Goal: Task Accomplishment & Management: Manage account settings

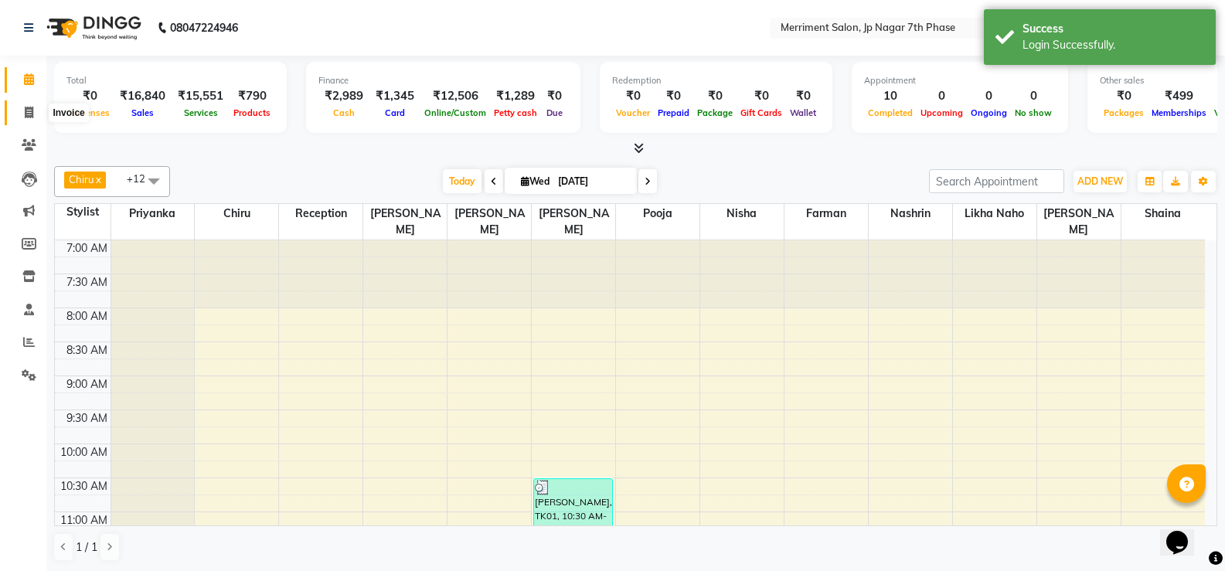
click at [32, 110] on icon at bounding box center [29, 113] width 8 height 12
select select "service"
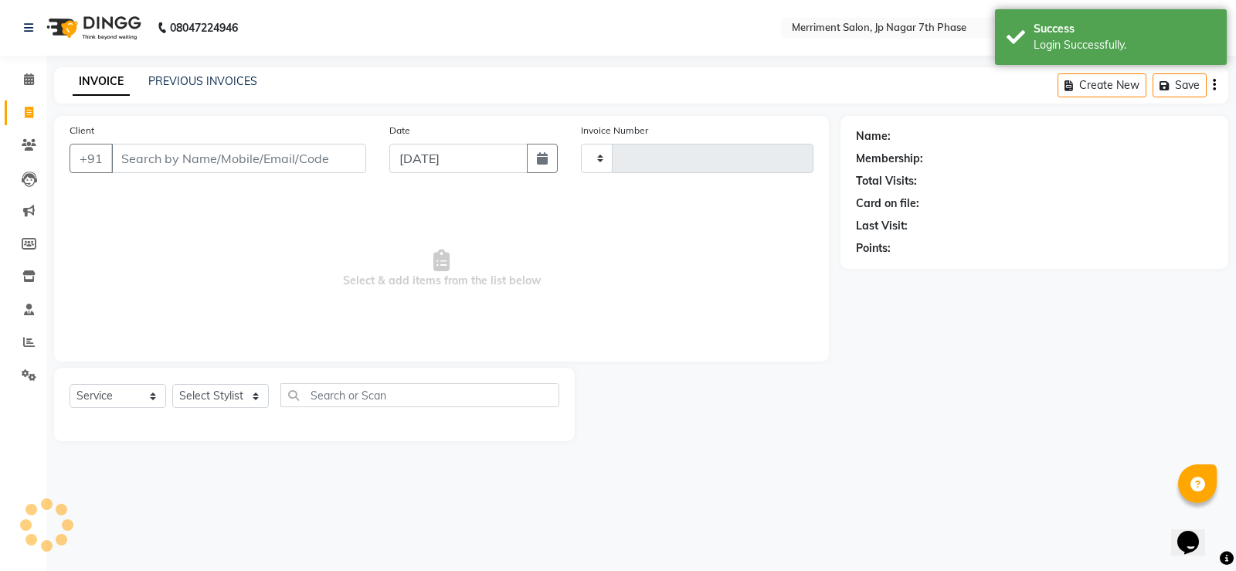
type input "4519"
select select "4110"
click at [185, 83] on link "PREVIOUS INVOICES" at bounding box center [202, 81] width 109 height 14
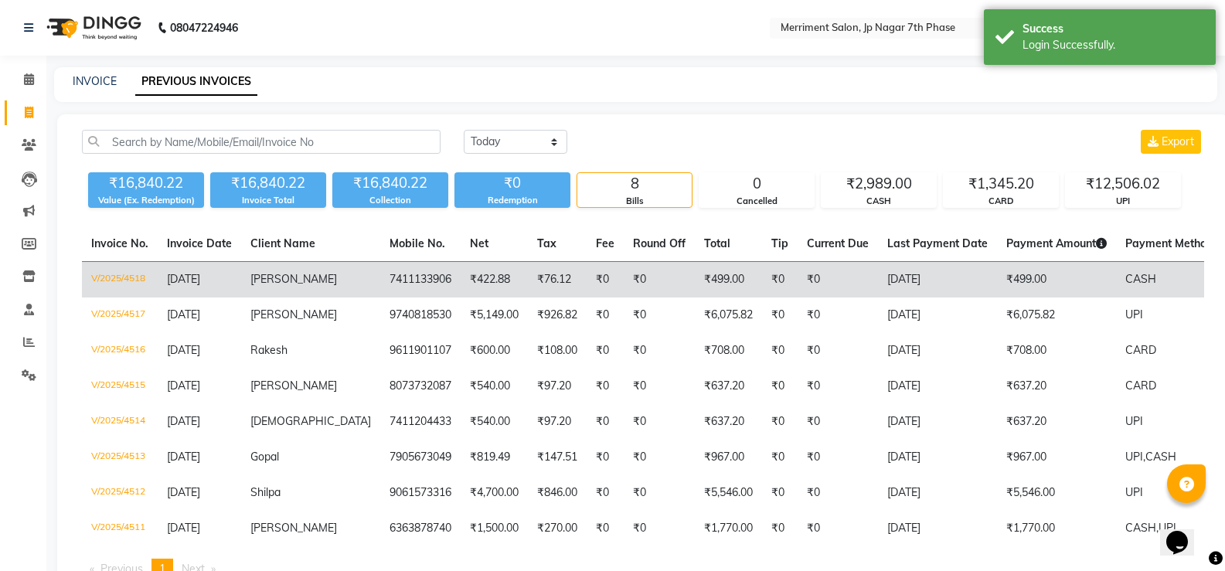
click at [380, 291] on td "7411133906" at bounding box center [420, 280] width 80 height 36
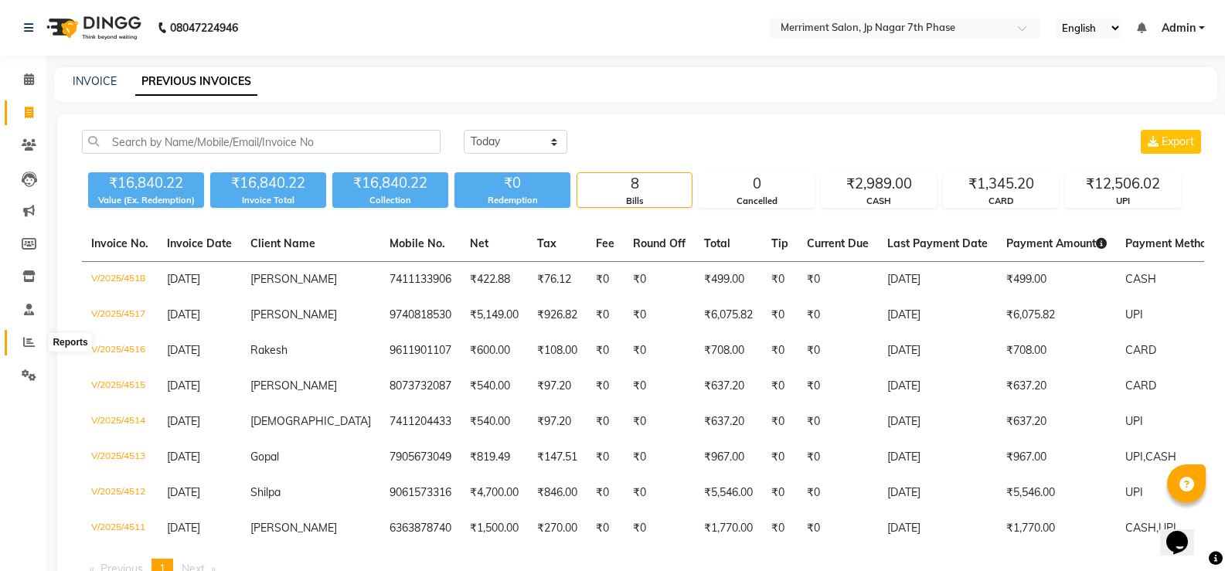
click at [25, 344] on icon at bounding box center [29, 342] width 12 height 12
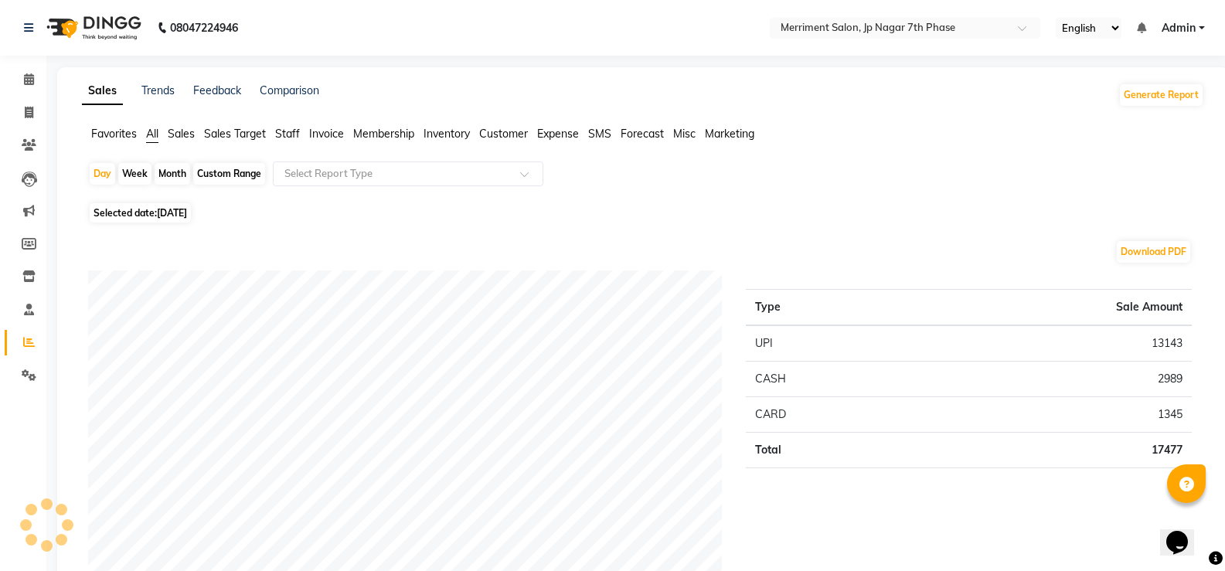
click at [175, 176] on div "Month" at bounding box center [173, 174] width 36 height 22
select select "9"
select select "2025"
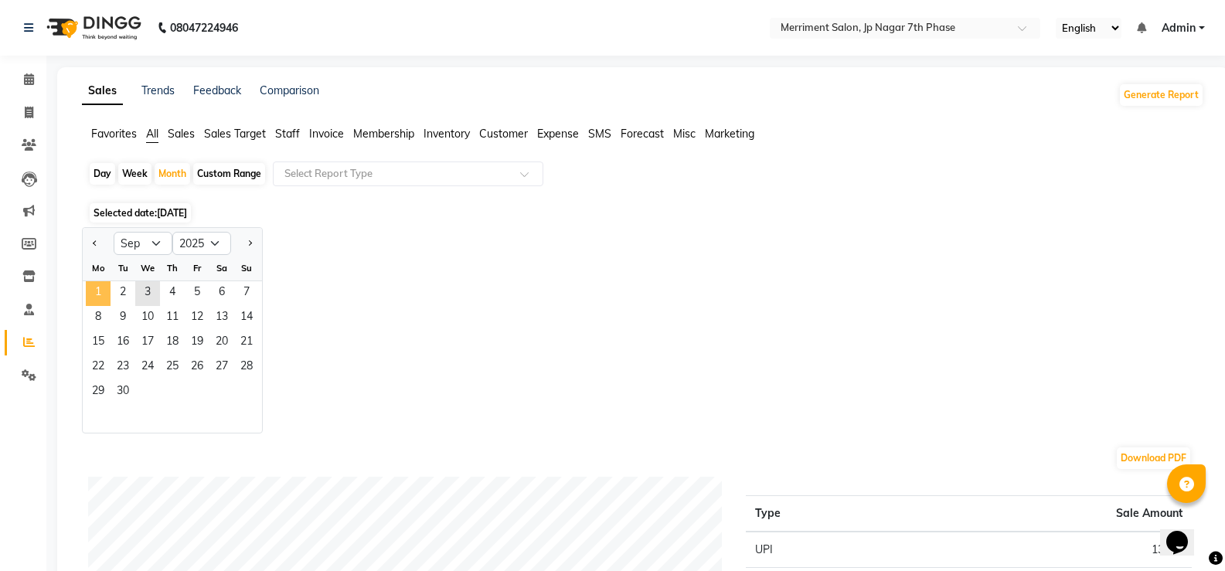
click at [95, 291] on span "1" at bounding box center [98, 293] width 25 height 25
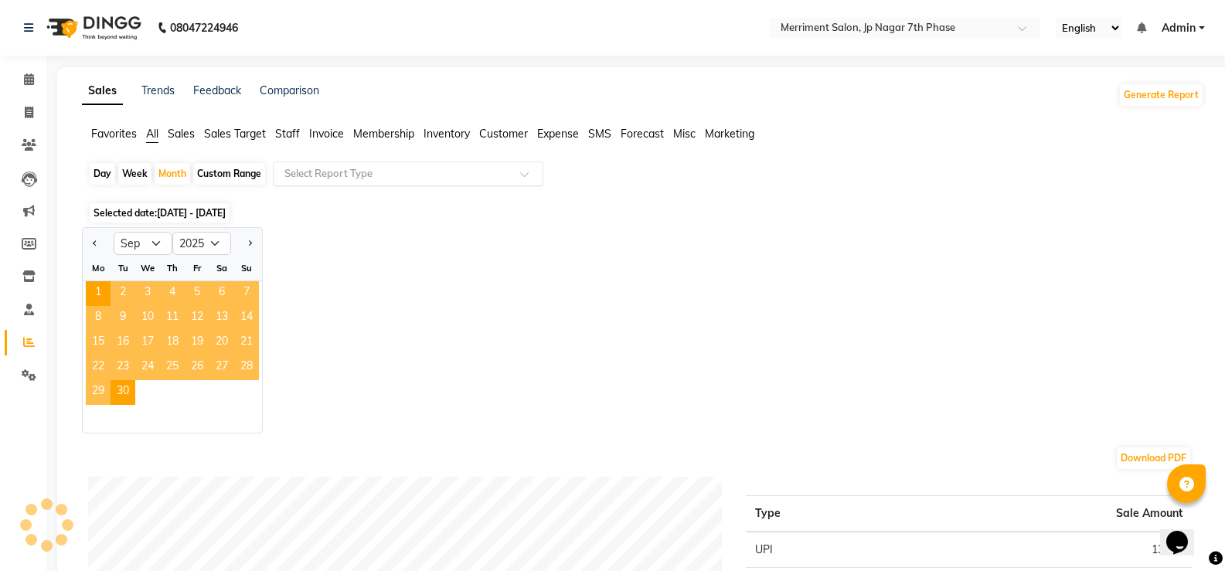
click at [447, 180] on input "text" at bounding box center [392, 173] width 223 height 15
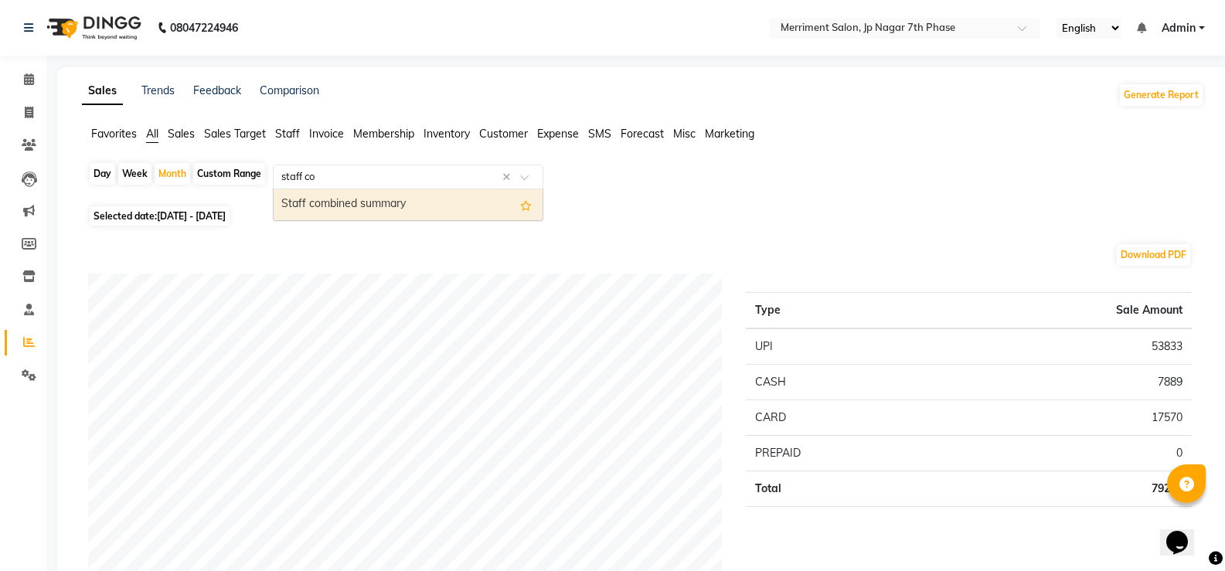
type input "staff com"
click at [419, 206] on div "Staff combined summary" at bounding box center [408, 204] width 269 height 31
select select "full_report"
select select "csv"
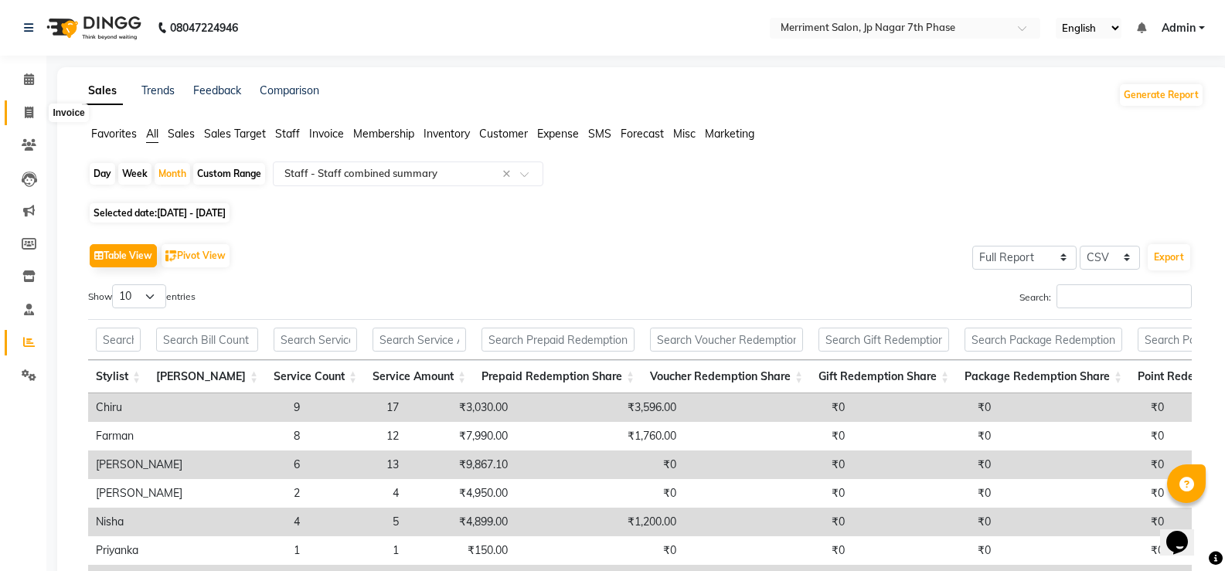
click at [25, 107] on span at bounding box center [28, 113] width 27 height 18
select select "service"
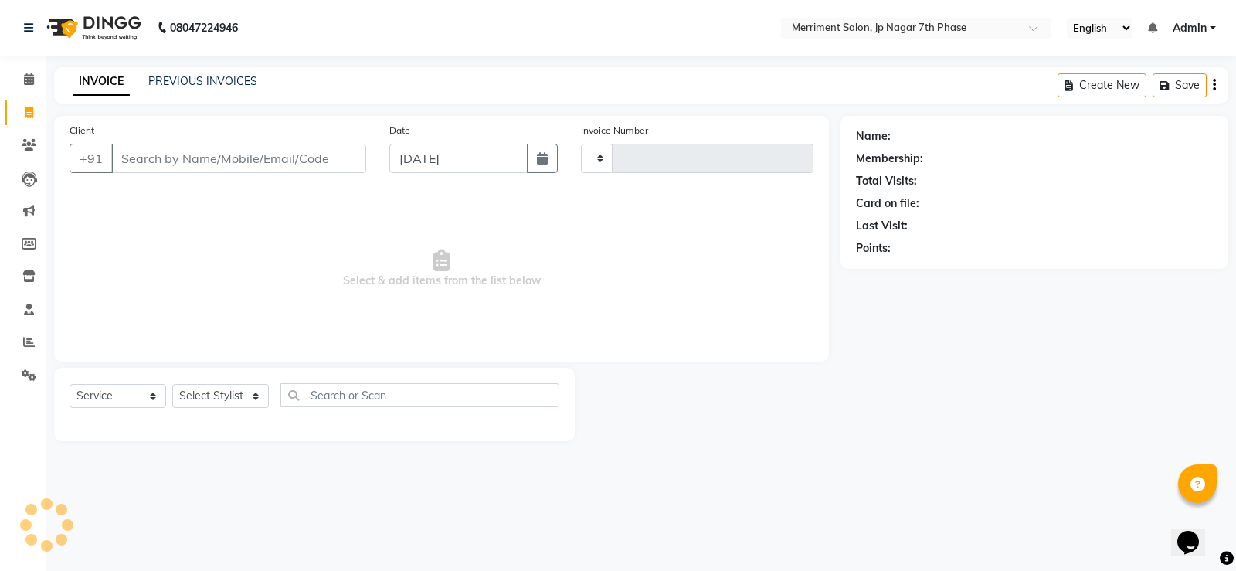
type input "4520"
select select "4110"
select select "package"
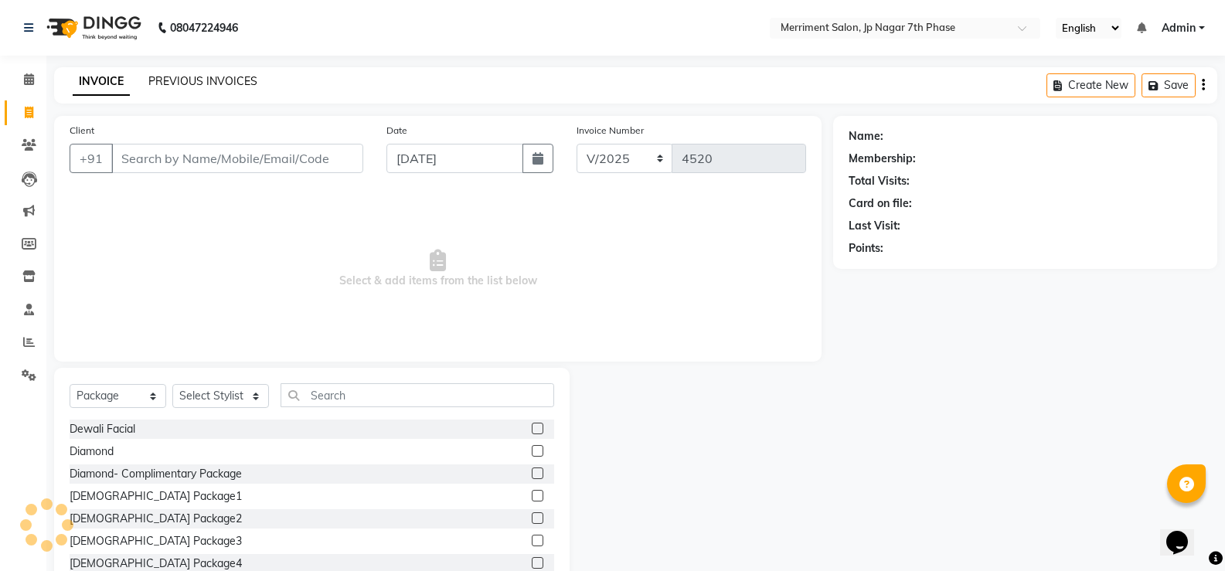
click at [252, 85] on link "PREVIOUS INVOICES" at bounding box center [202, 81] width 109 height 14
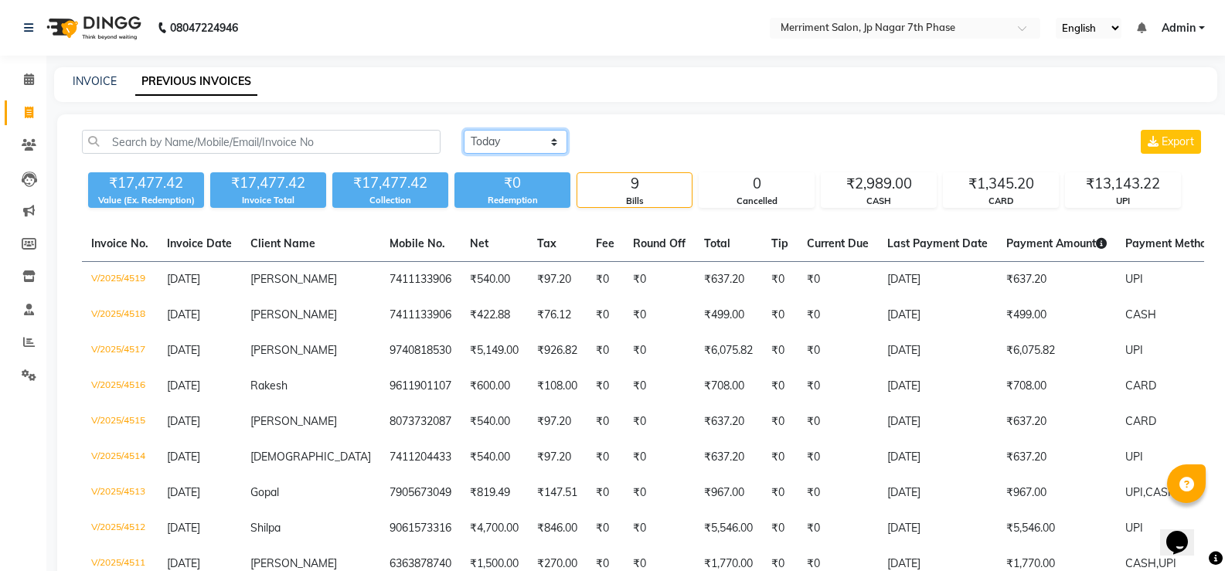
click at [535, 144] on select "Today Yesterday Custom Range" at bounding box center [516, 142] width 104 height 24
select select "range"
click at [464, 130] on select "Today Yesterday Custom Range" at bounding box center [516, 142] width 104 height 24
click at [682, 138] on input "03-09-2025" at bounding box center [641, 142] width 108 height 22
select select "9"
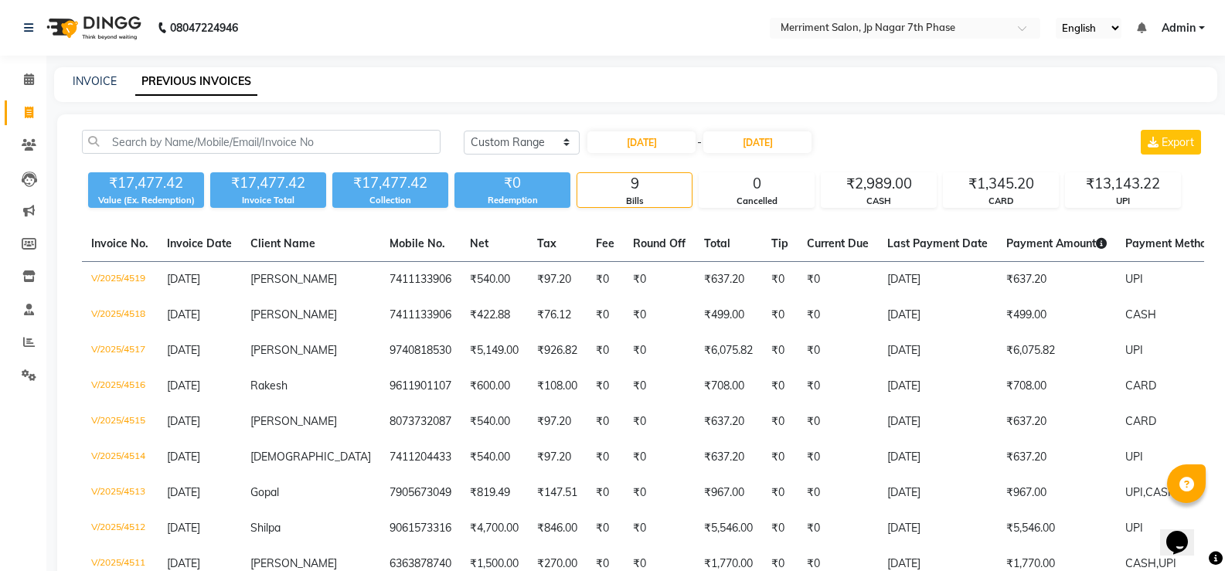
select select "2025"
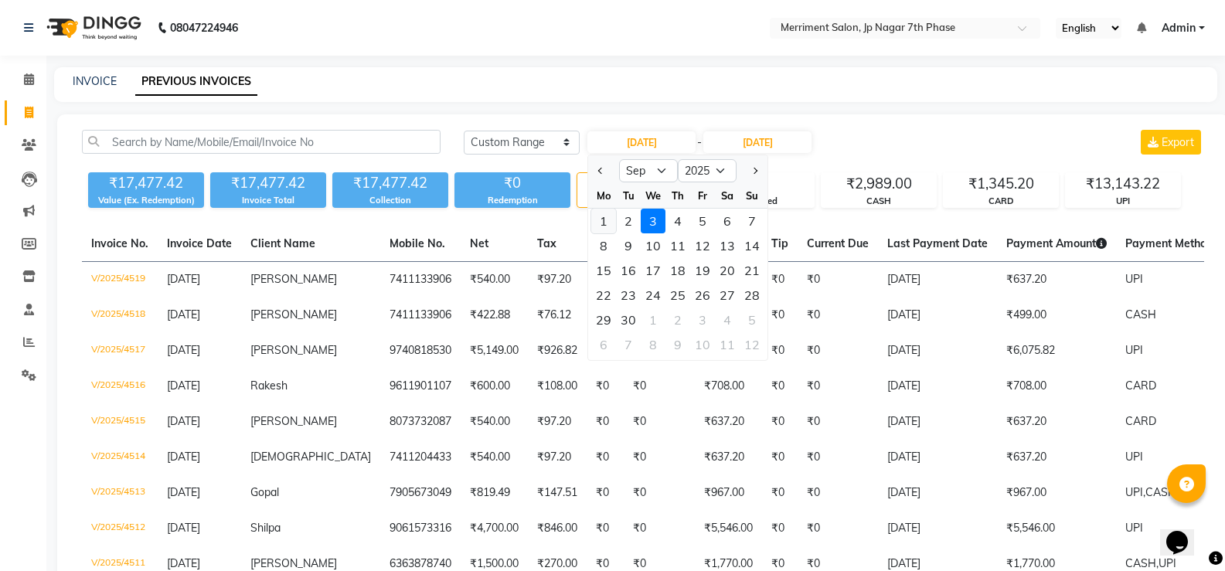
click at [600, 218] on div "1" at bounding box center [603, 221] width 25 height 25
type input "[DATE]"
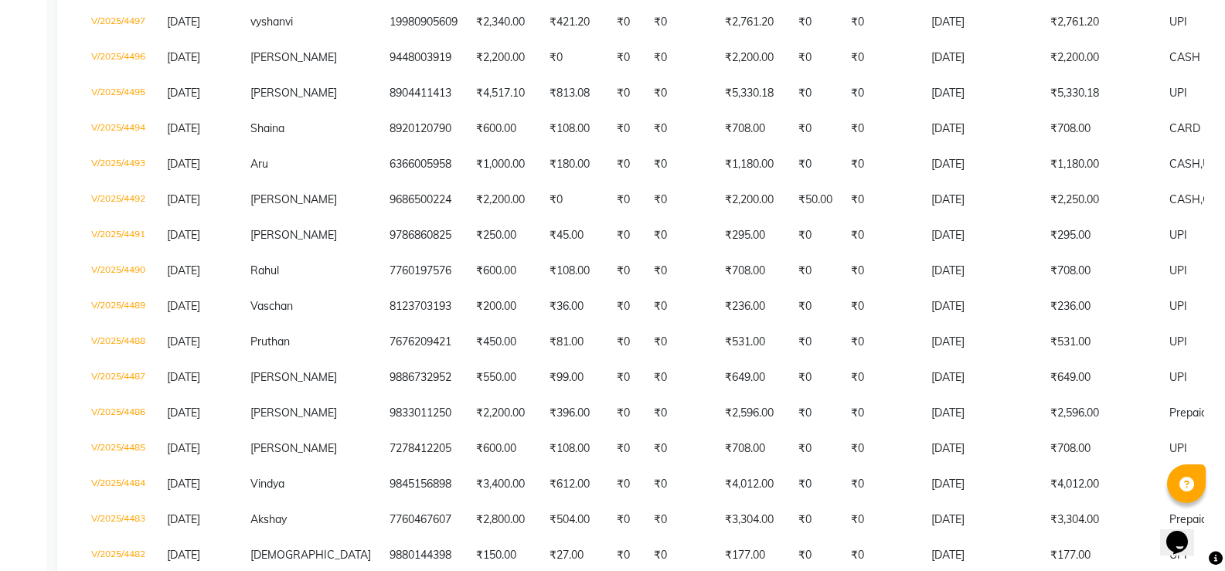
scroll to position [1211, 0]
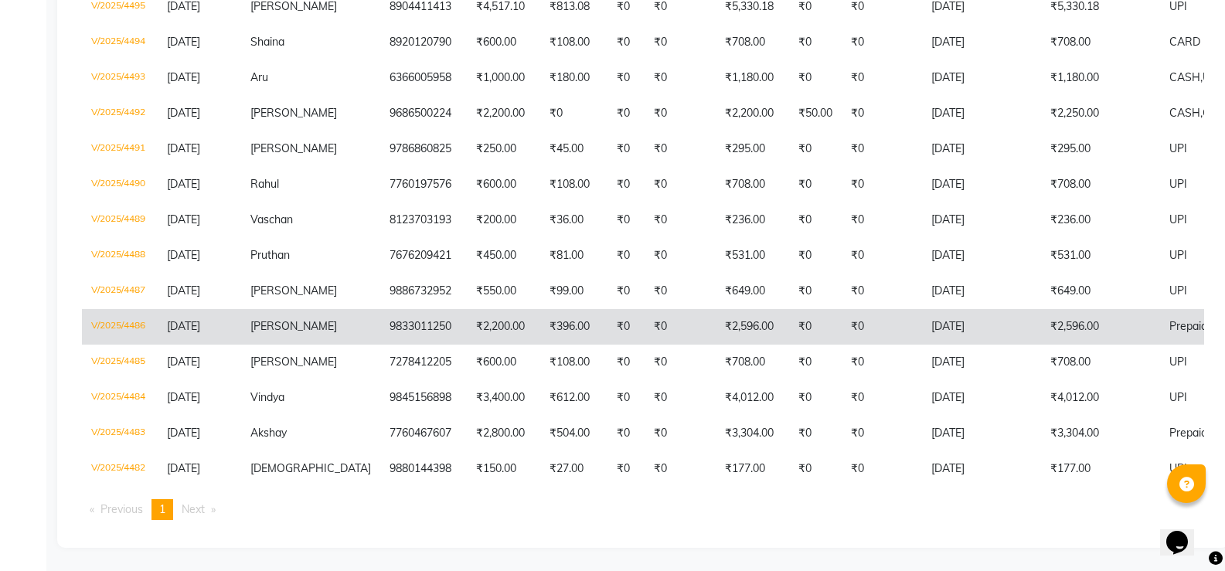
click at [847, 324] on td "₹0" at bounding box center [881, 327] width 80 height 36
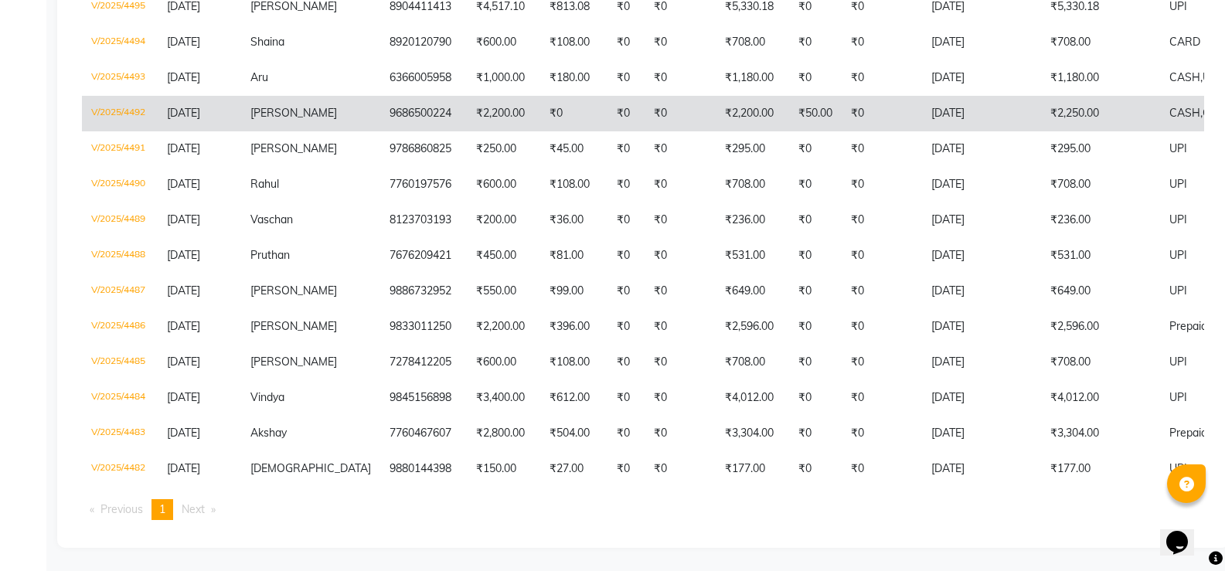
click at [607, 96] on td "₹0" at bounding box center [625, 114] width 37 height 36
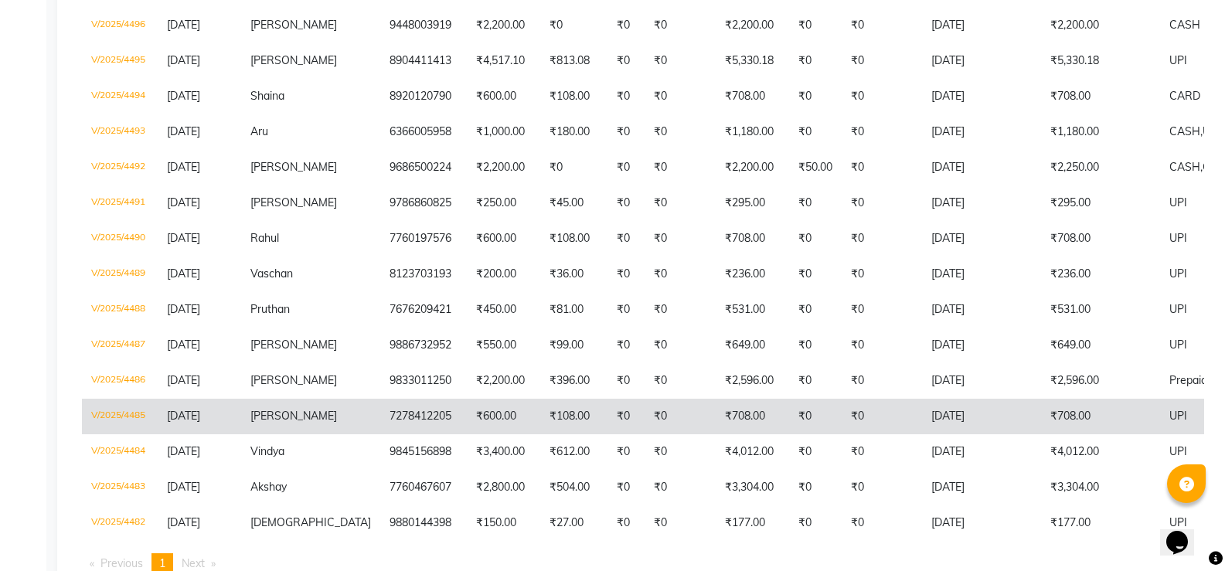
scroll to position [1056, 0]
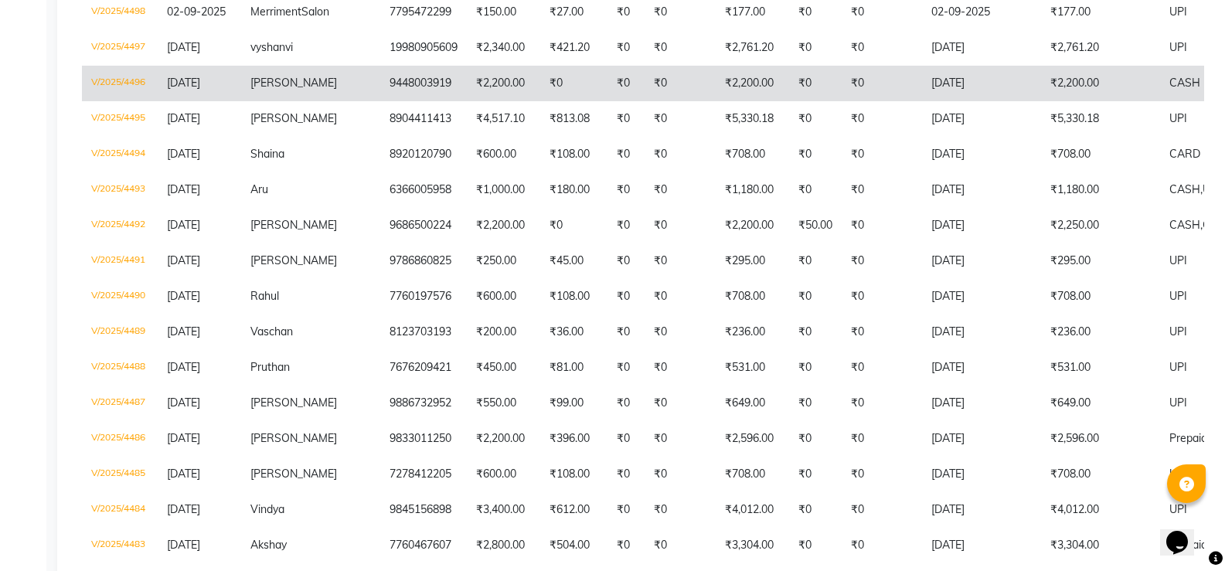
click at [845, 97] on td "₹0" at bounding box center [881, 84] width 80 height 36
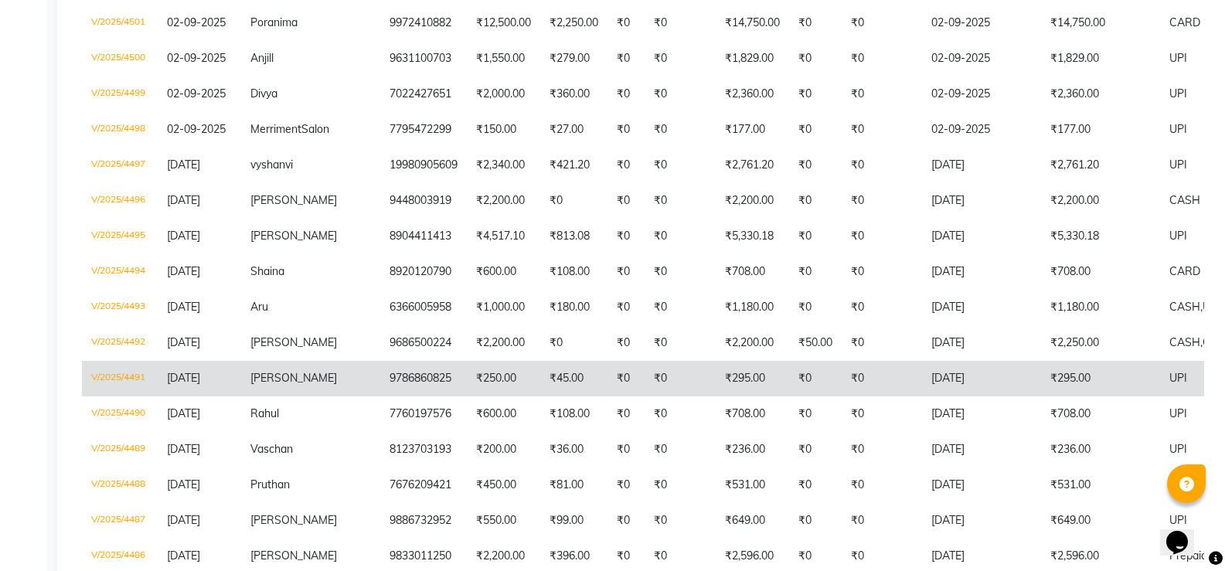
scroll to position [902, 0]
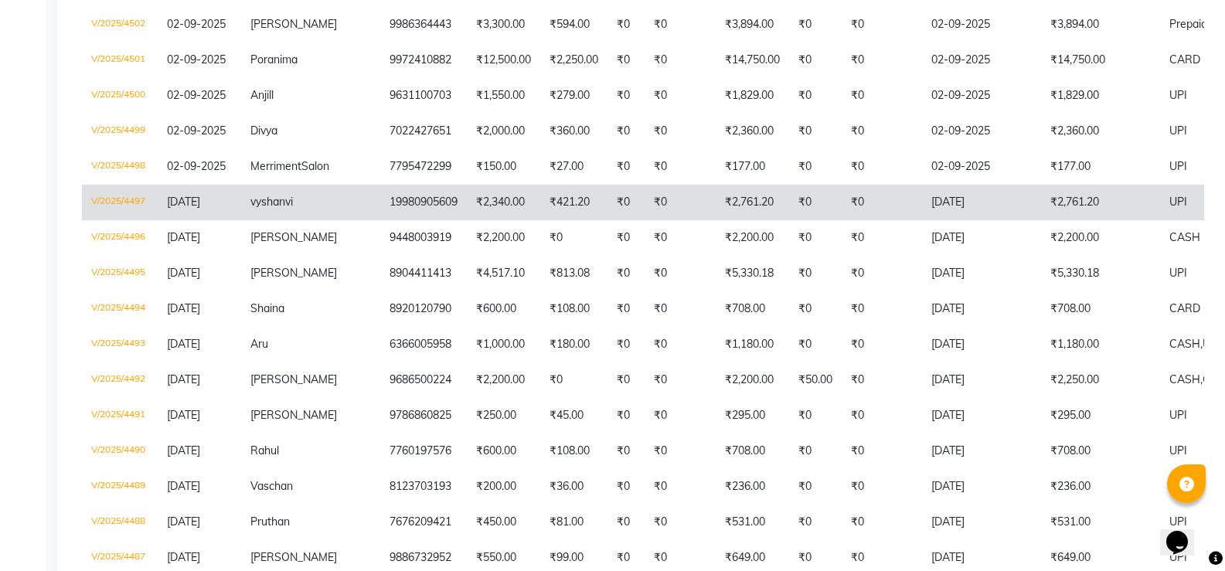
click at [1041, 220] on td "₹2,761.20" at bounding box center [1100, 203] width 119 height 36
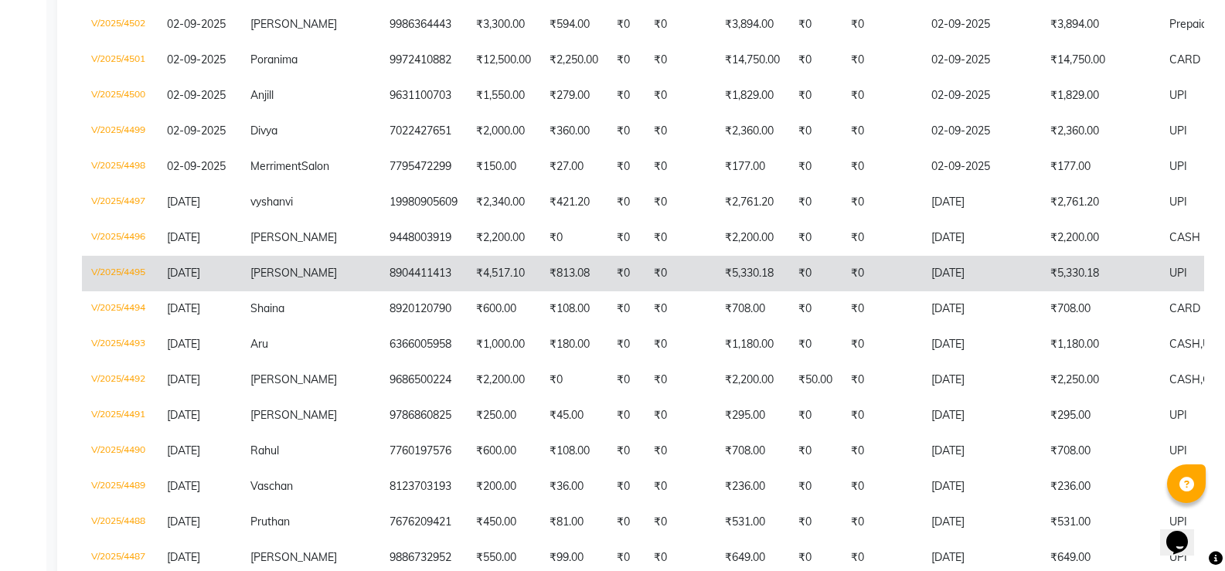
scroll to position [747, 0]
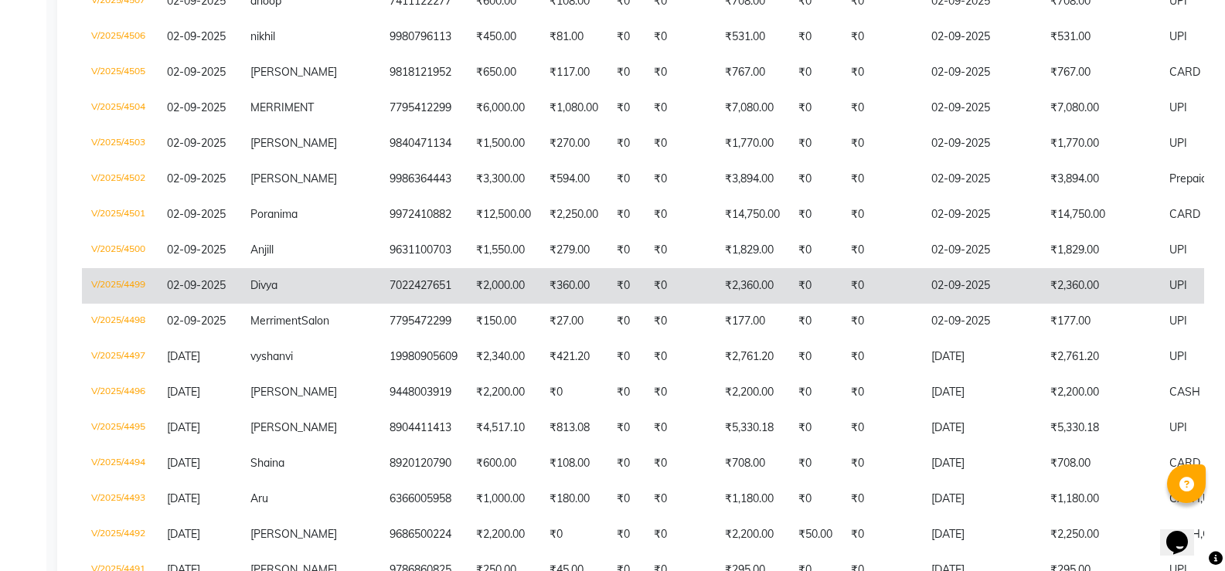
click at [969, 284] on td "02-09-2025" at bounding box center [981, 286] width 119 height 36
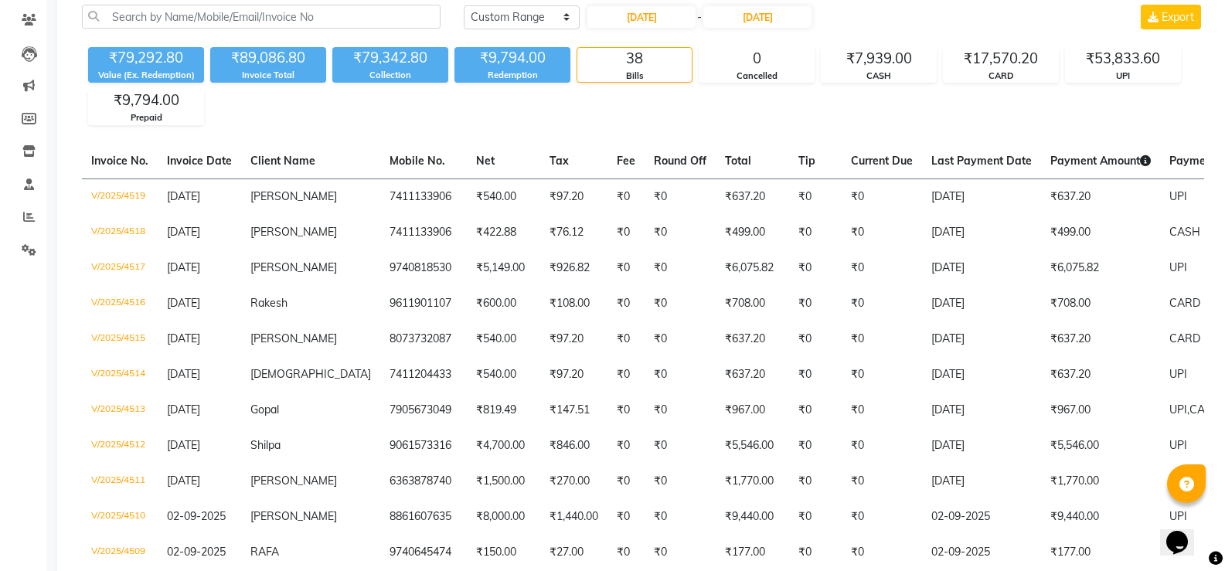
scroll to position [0, 0]
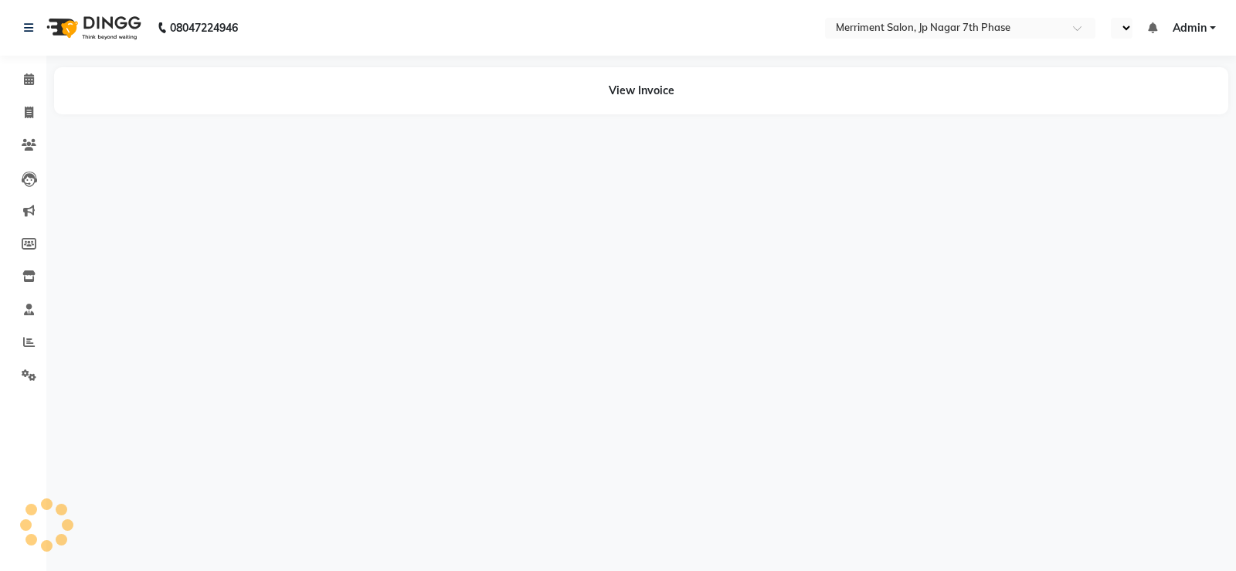
select select "en"
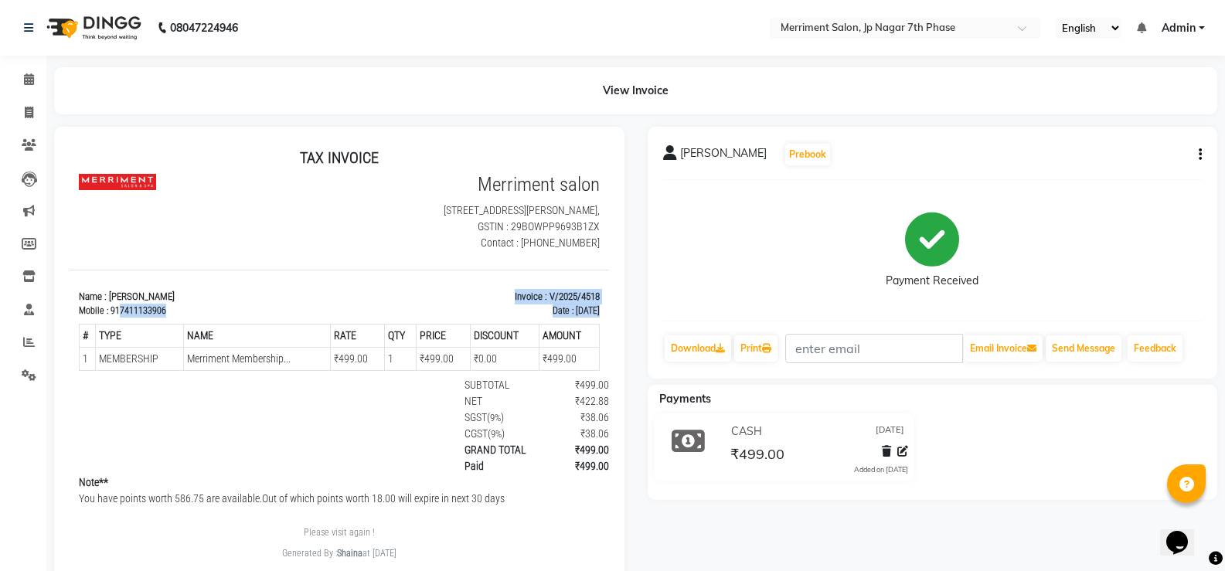
drag, startPoint x: 117, startPoint y: 327, endPoint x: 165, endPoint y: 335, distance: 47.8
click at [165, 335] on div "TAX INVOICE Merriment salon 4 SAI ARCADE, 1st floor, Wilson Garden Socity, Koth…" at bounding box center [339, 354] width 539 height 412
copy div "7411133906 Invoice : V/2025/4518 Date : 03/09/2025"
click at [35, 108] on span at bounding box center [28, 113] width 27 height 18
select select "service"
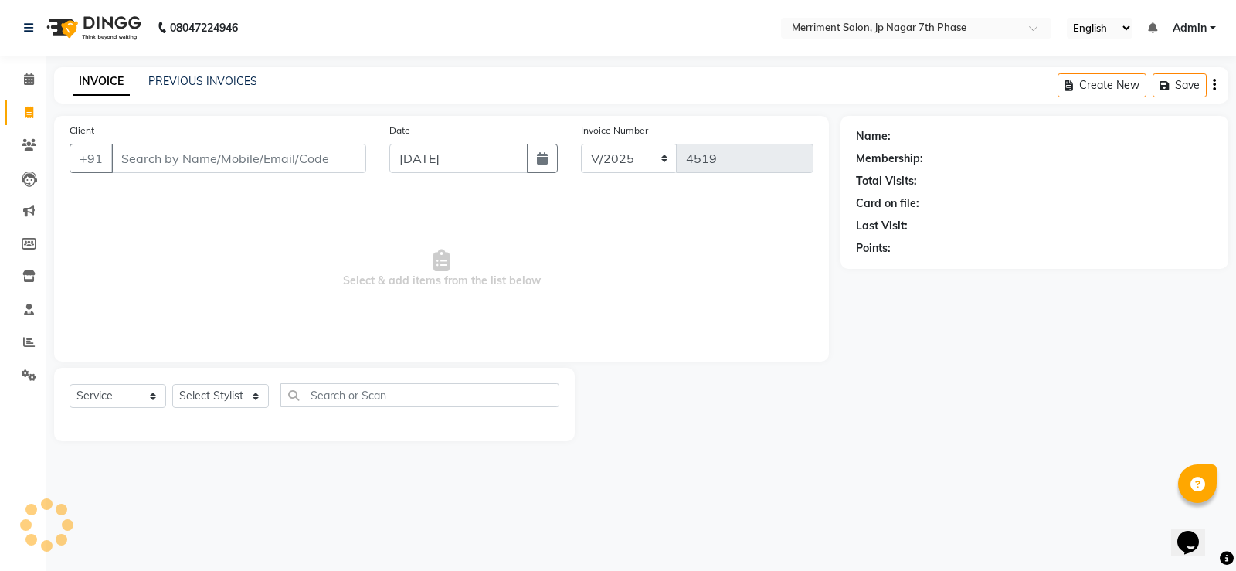
click at [199, 161] on input "Client" at bounding box center [238, 158] width 255 height 29
type input "7411133906 Invoice :"
select select "package"
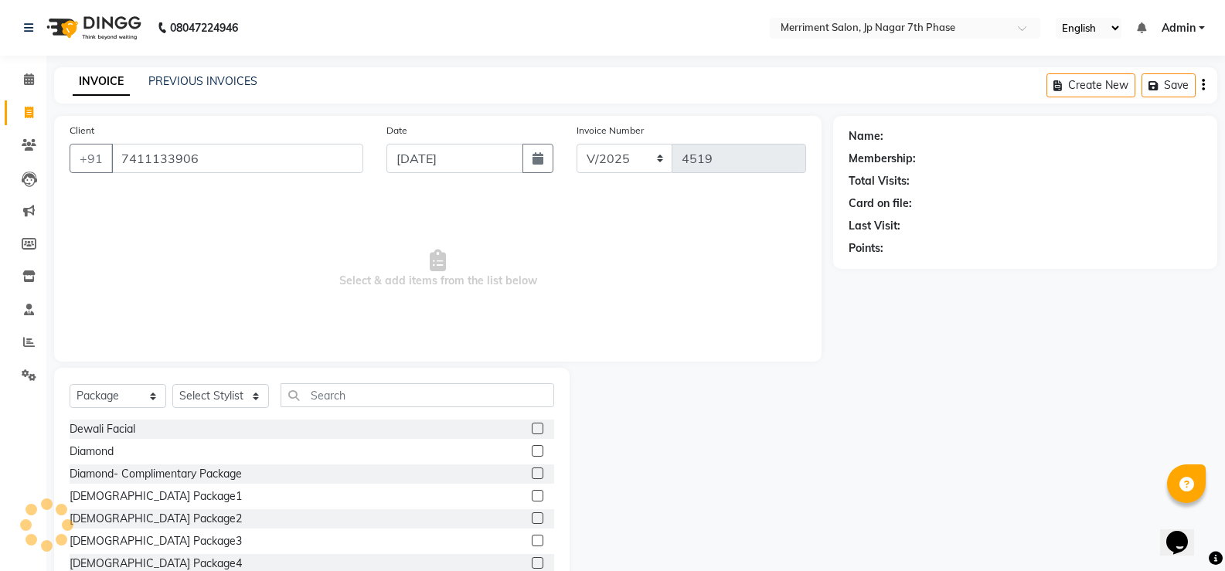
type input "7411133906"
select select "1: Object"
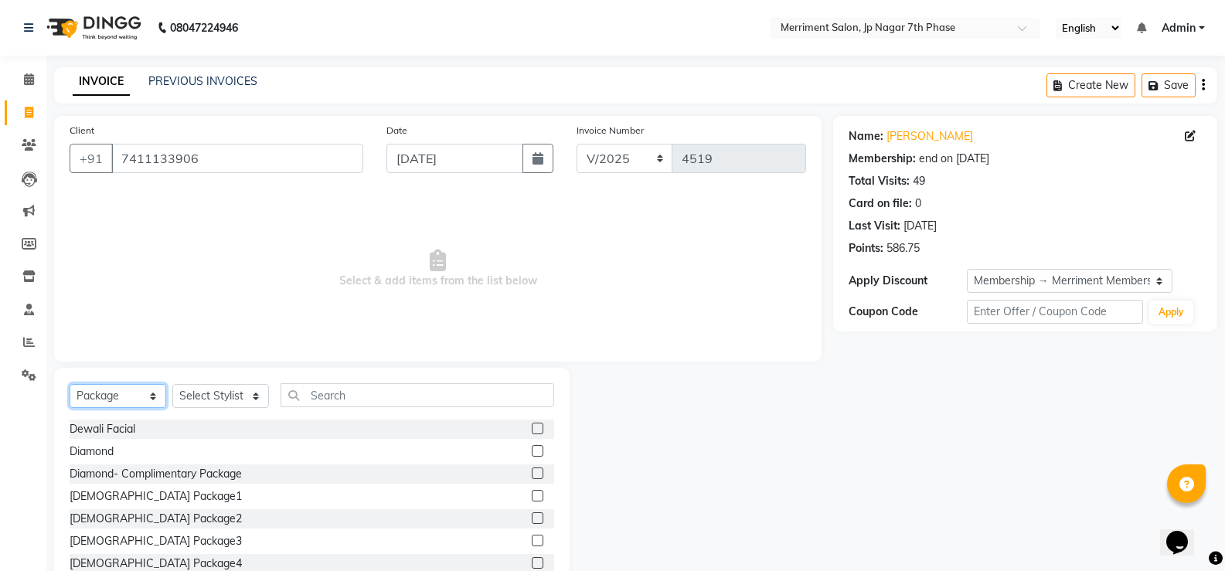
click at [121, 393] on select "Select Service Product Membership Package Voucher Prepaid Gift Card" at bounding box center [118, 396] width 97 height 24
select select "service"
click at [70, 384] on select "Select Service Product Membership Package Voucher Prepaid Gift Card" at bounding box center [118, 396] width 97 height 24
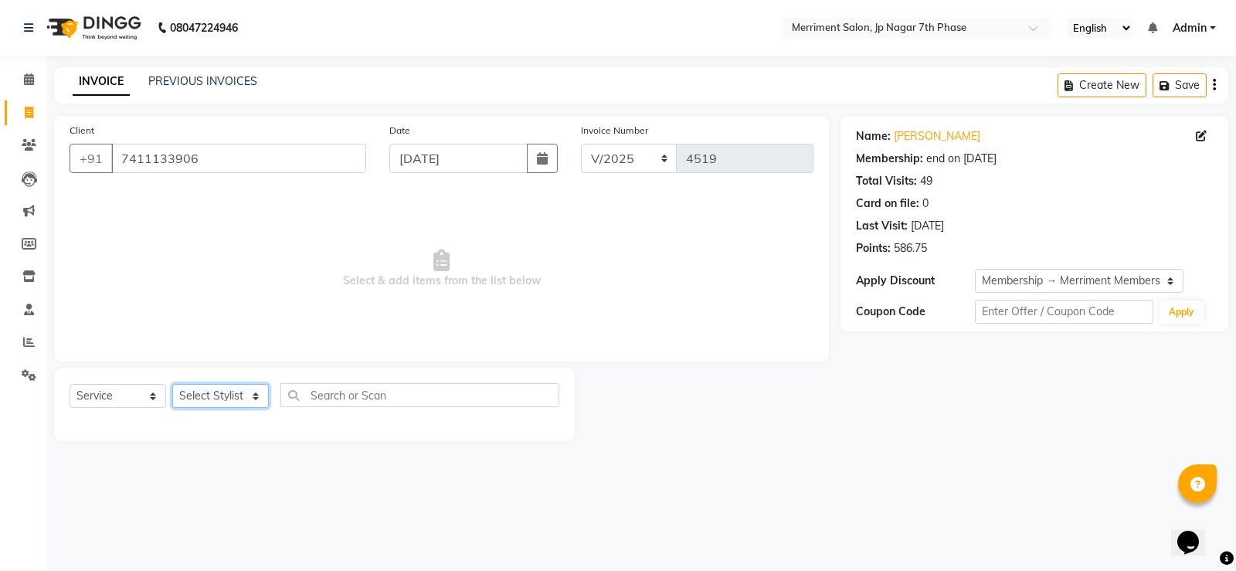
click at [221, 390] on select "Select Stylist Chiru Farman likha naho Nalina Nashrin naynika rai Nirmal Mandal…" at bounding box center [220, 396] width 97 height 24
select select "53663"
click at [172, 384] on select "Select Stylist Chiru Farman likha naho Nalina Nashrin naynika rai Nirmal Mandal…" at bounding box center [220, 396] width 97 height 24
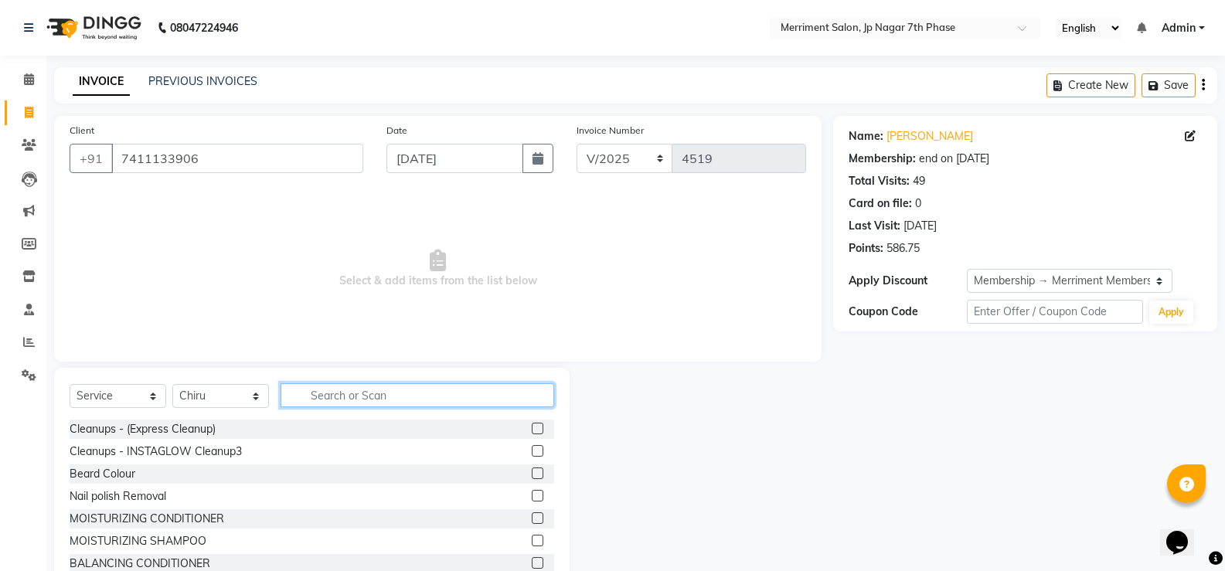
click at [362, 400] on input "text" at bounding box center [417, 395] width 274 height 24
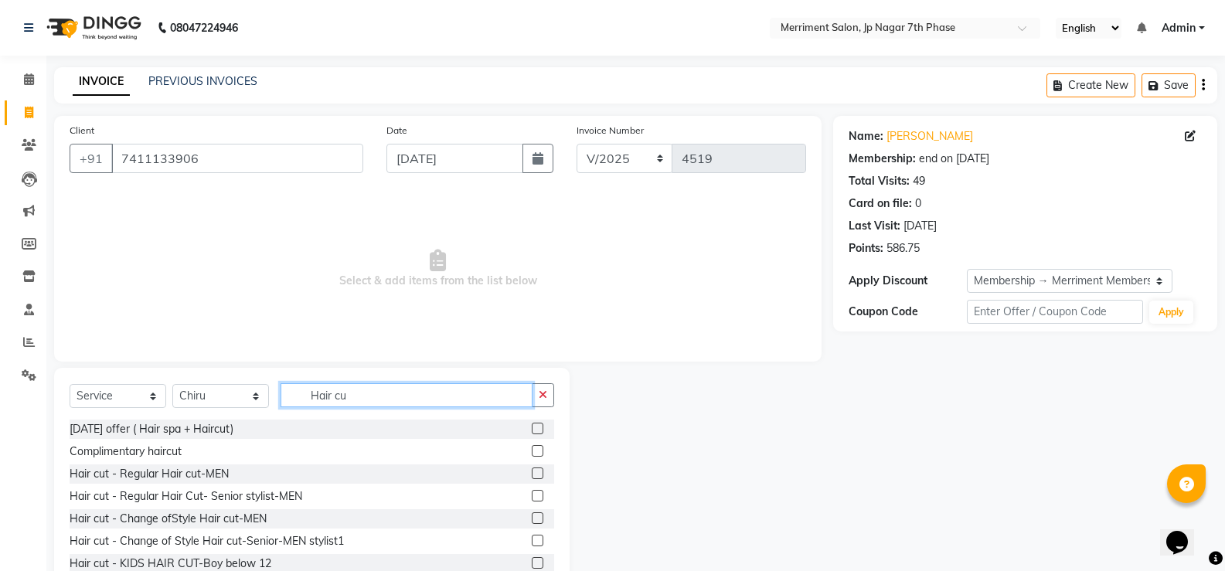
type input "Hair cu"
click at [532, 496] on label at bounding box center [538, 496] width 12 height 12
click at [532, 496] on input "checkbox" at bounding box center [537, 496] width 10 height 10
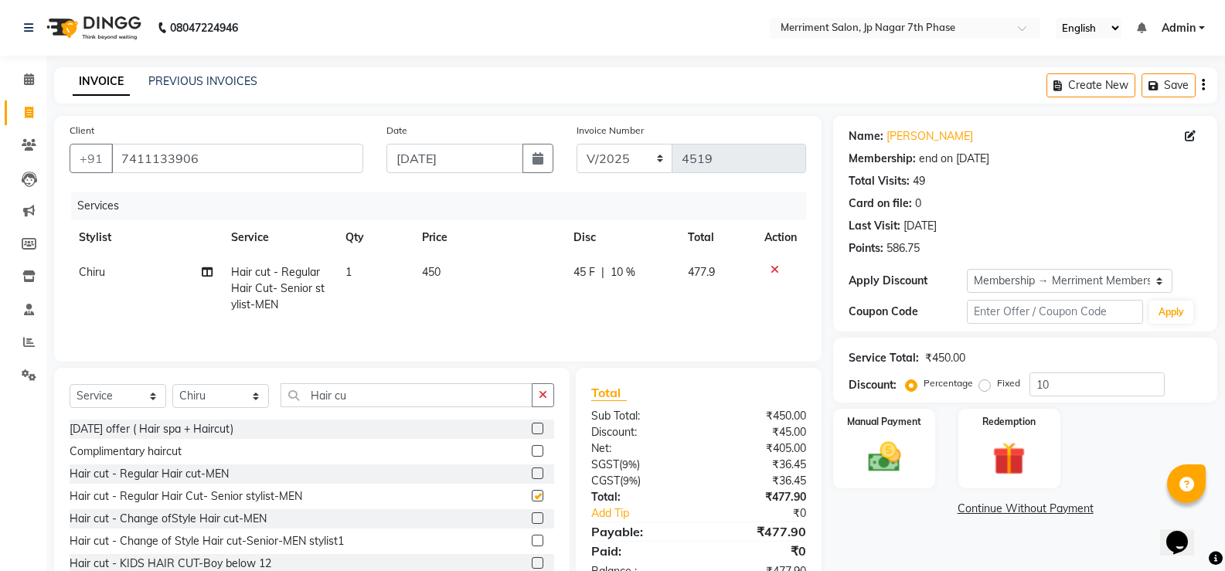
checkbox input "false"
drag, startPoint x: 385, startPoint y: 396, endPoint x: 0, endPoint y: 484, distance: 394.9
click at [197, 412] on div "Select Service Product Membership Package Voucher Prepaid Gift Card Select Styl…" at bounding box center [312, 401] width 484 height 36
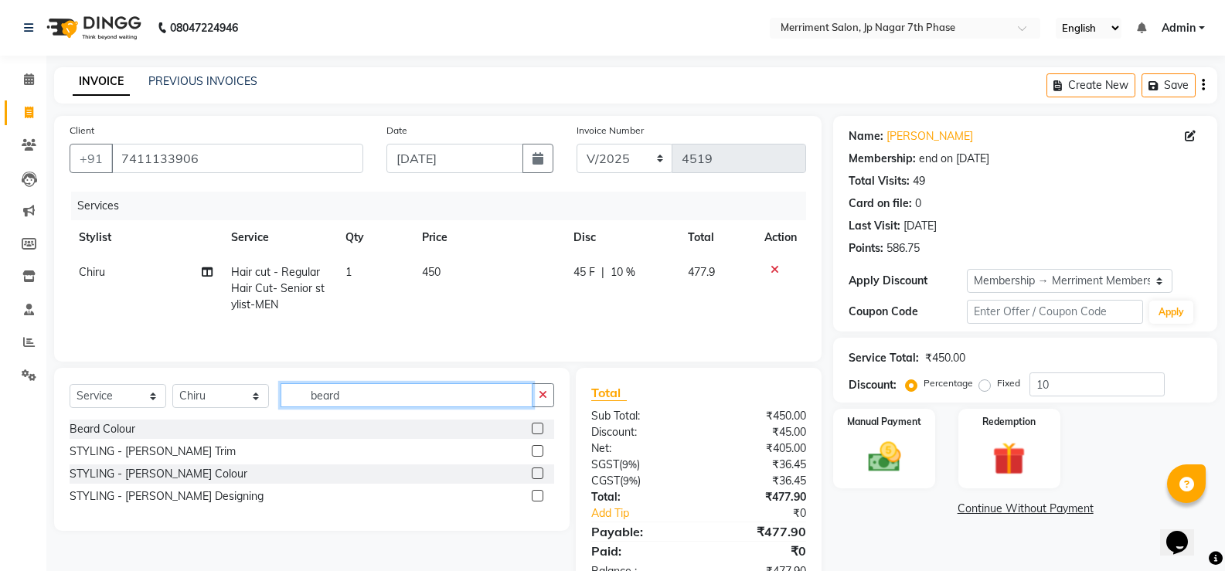
type input "beard"
click at [536, 453] on label at bounding box center [538, 451] width 12 height 12
click at [536, 453] on input "checkbox" at bounding box center [537, 452] width 10 height 10
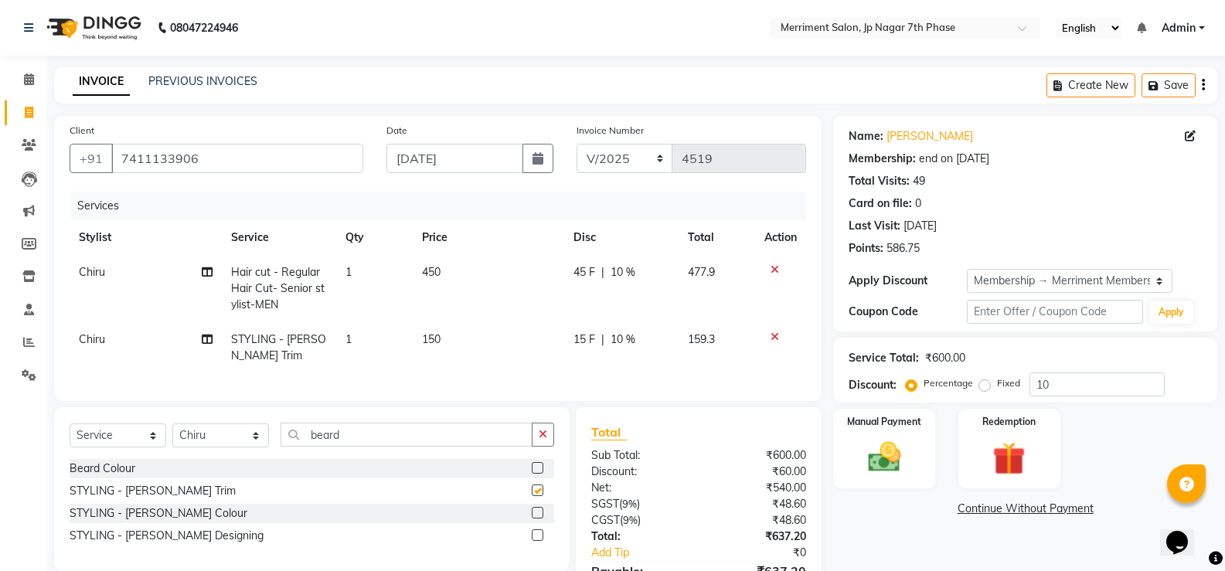
checkbox input "false"
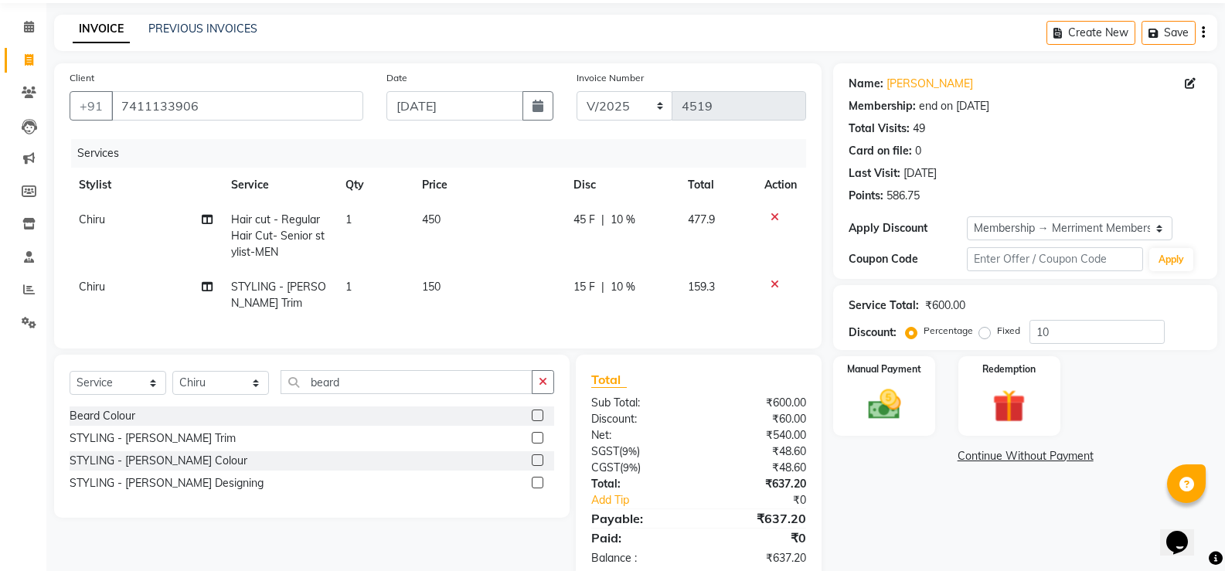
scroll to position [98, 0]
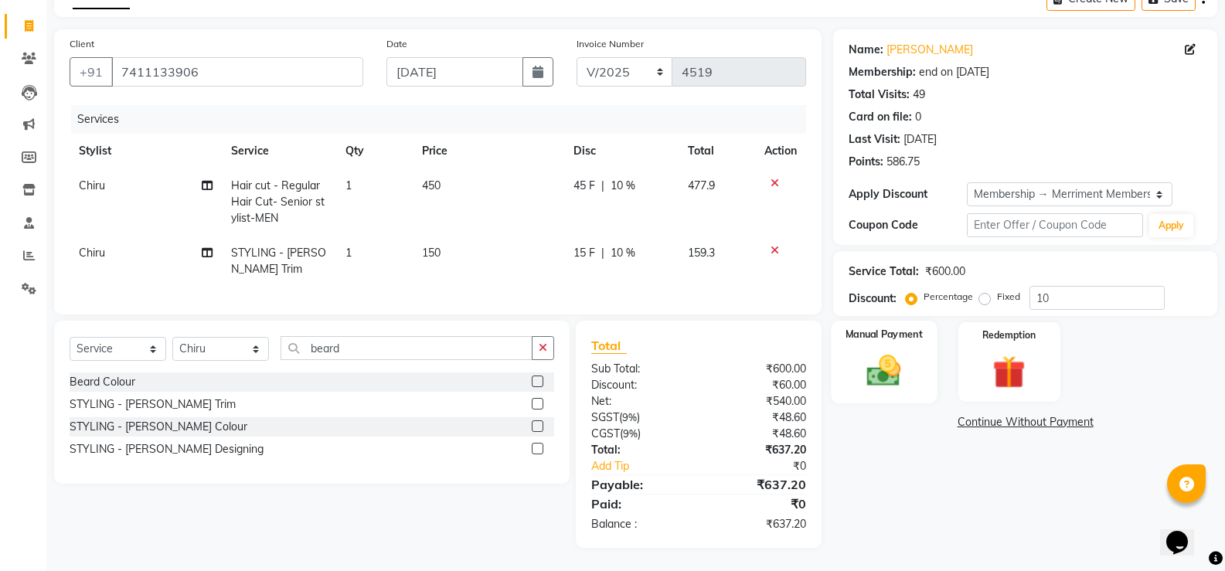
click at [865, 369] on img at bounding box center [883, 370] width 55 height 39
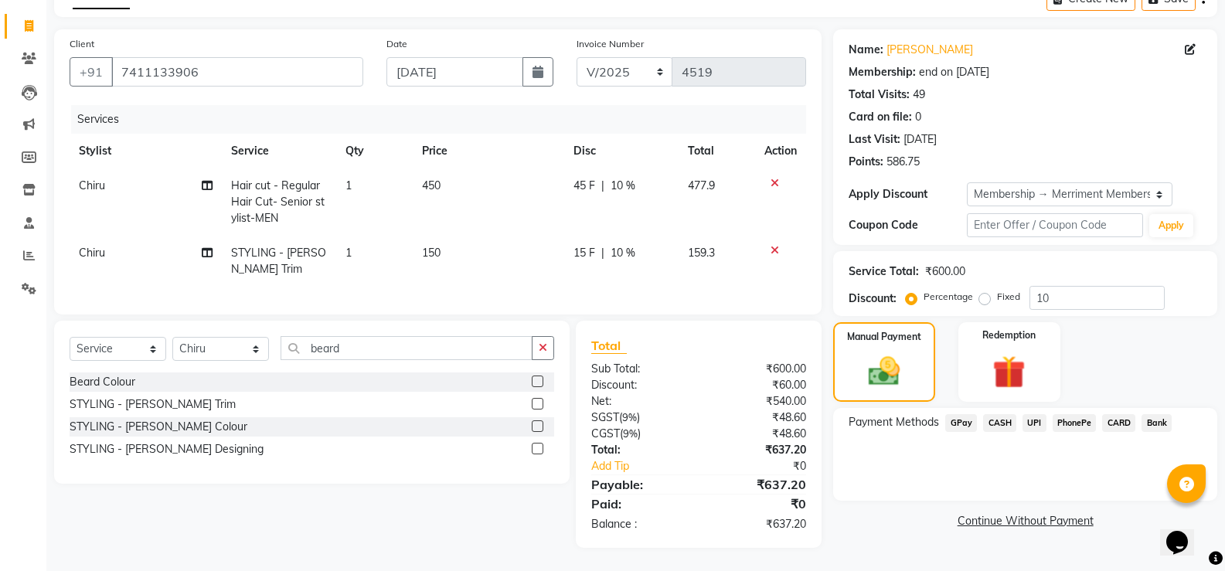
click at [1032, 416] on span "UPI" at bounding box center [1034, 423] width 24 height 18
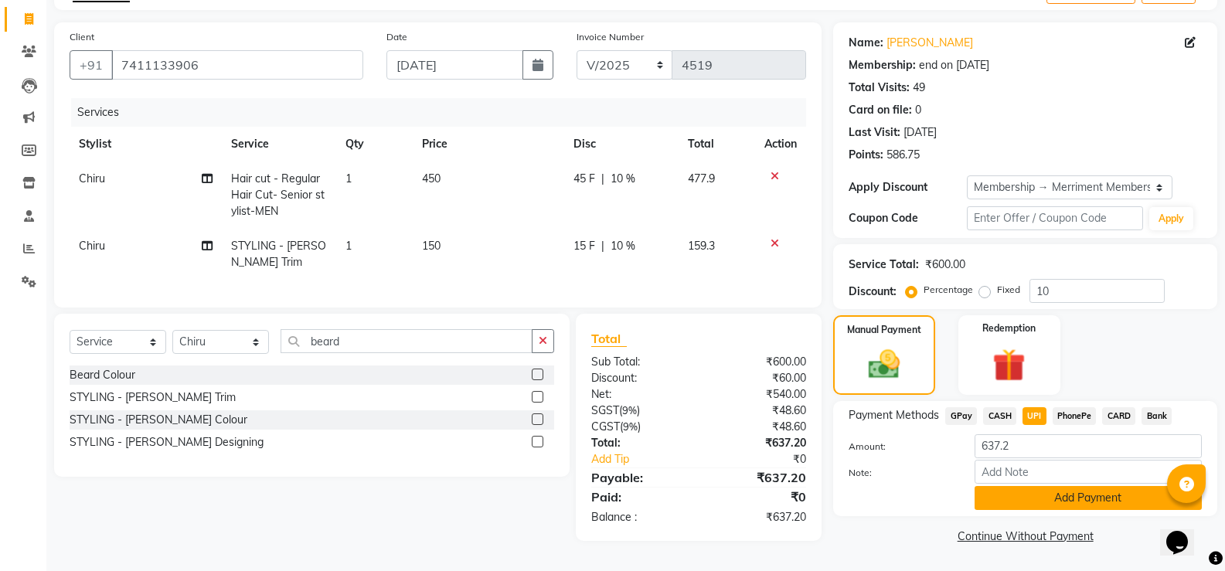
click at [1028, 490] on button "Add Payment" at bounding box center [1087, 498] width 227 height 24
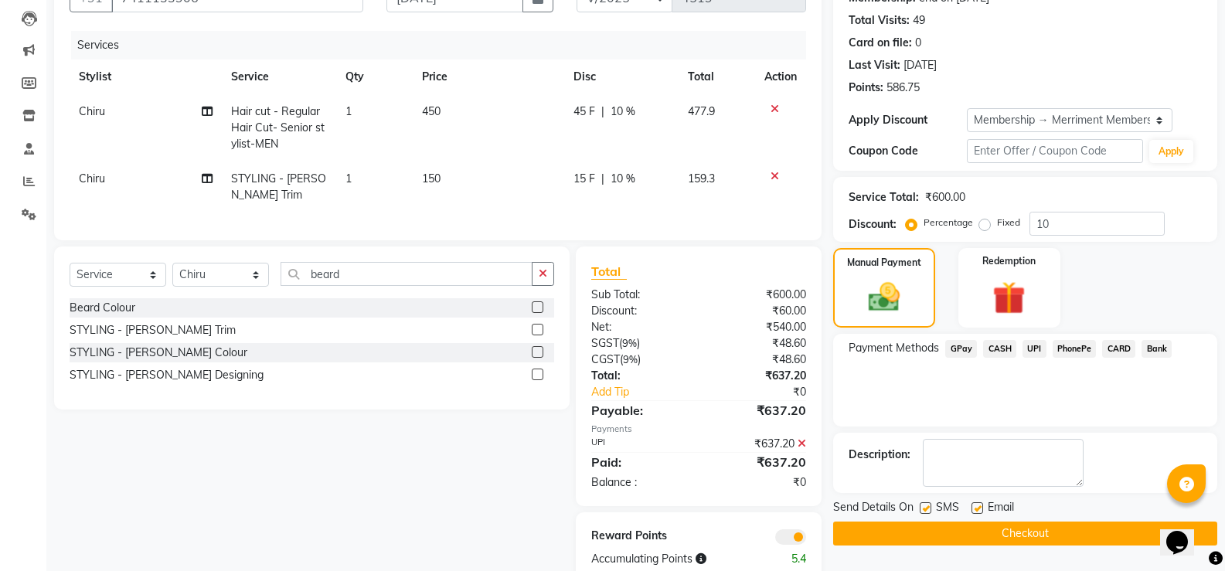
scroll to position [207, 0]
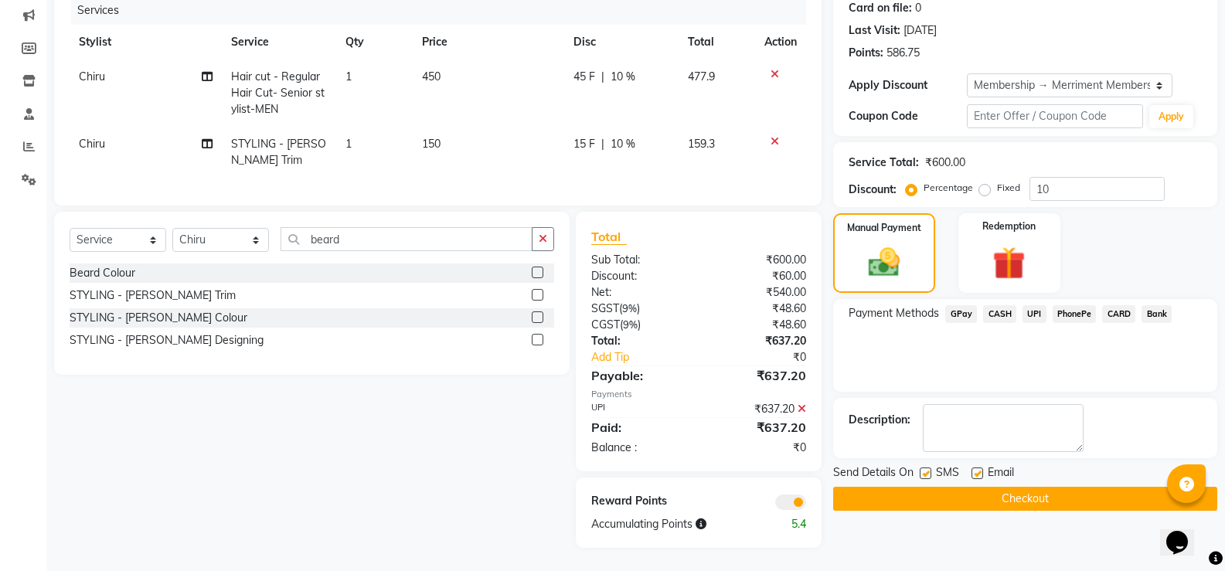
click at [1035, 488] on button "Checkout" at bounding box center [1025, 499] width 384 height 24
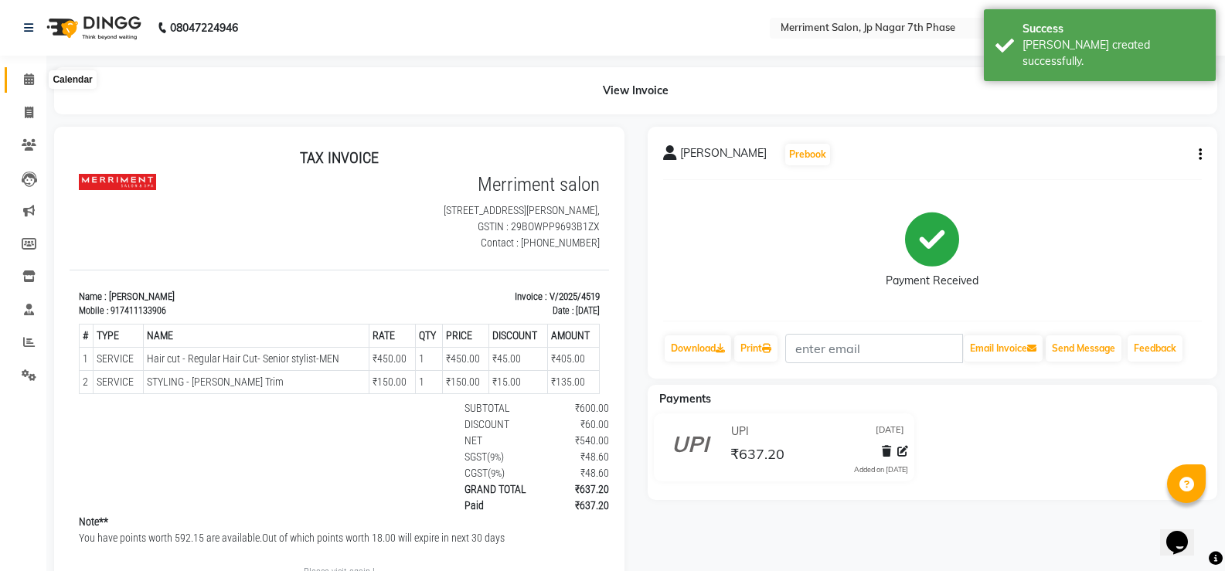
click at [33, 83] on icon at bounding box center [29, 79] width 10 height 12
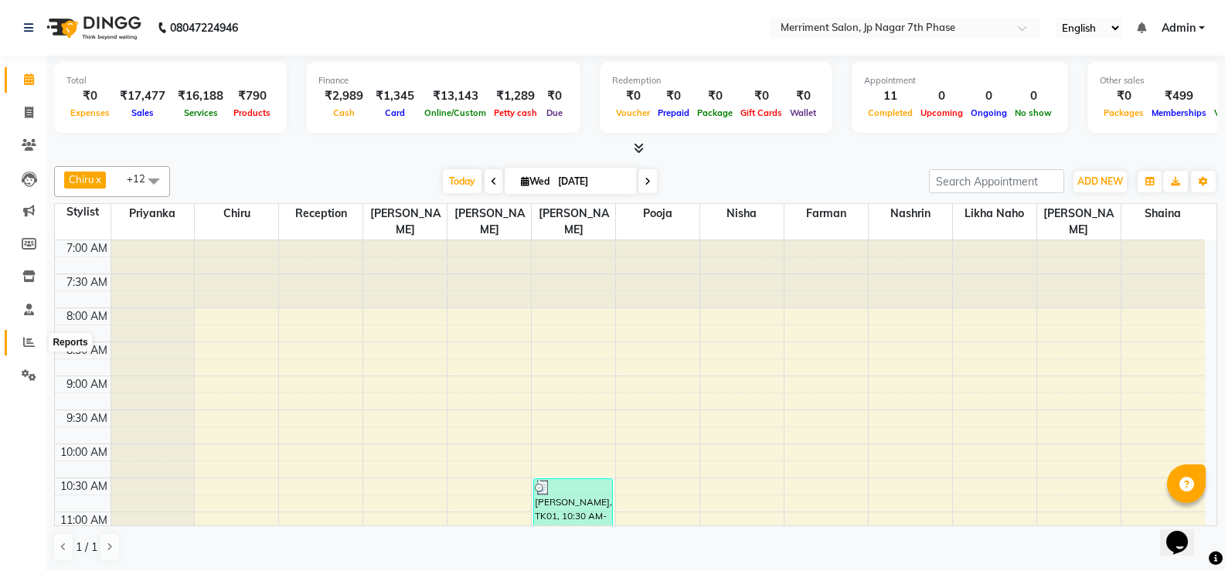
click at [27, 342] on icon at bounding box center [29, 342] width 12 height 12
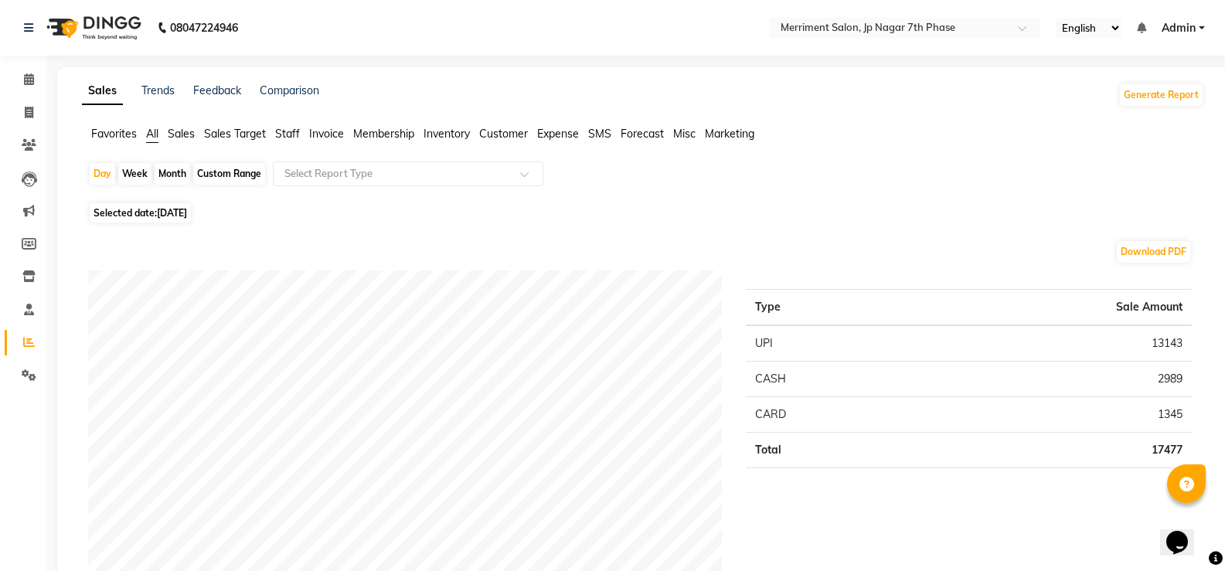
click at [172, 172] on div "Month" at bounding box center [173, 174] width 36 height 22
select select "9"
select select "2025"
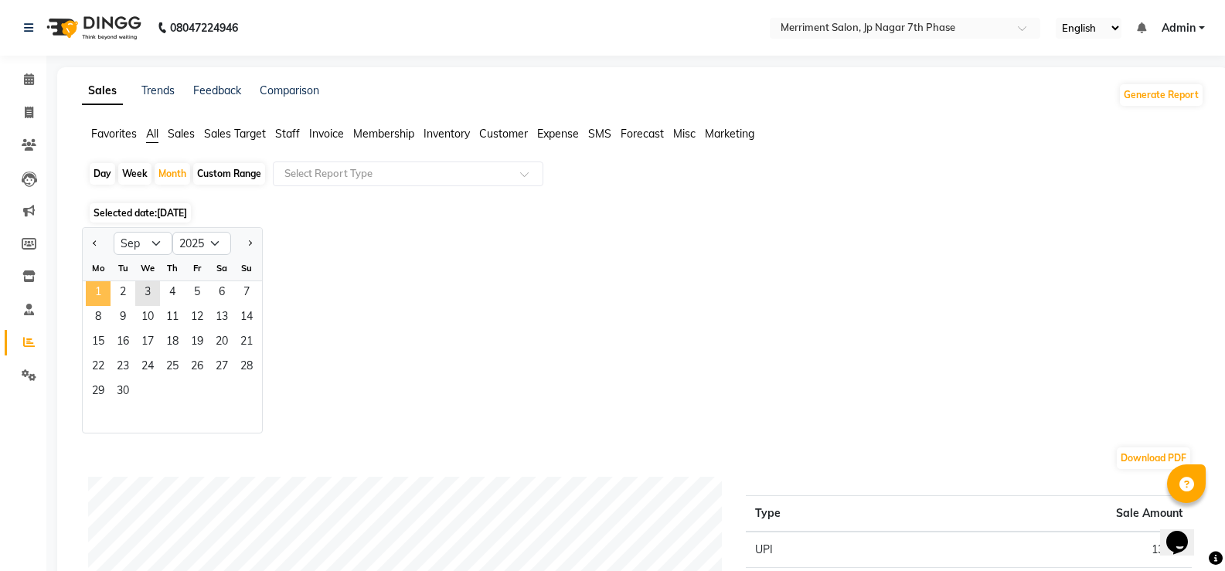
click at [99, 292] on span "1" at bounding box center [98, 293] width 25 height 25
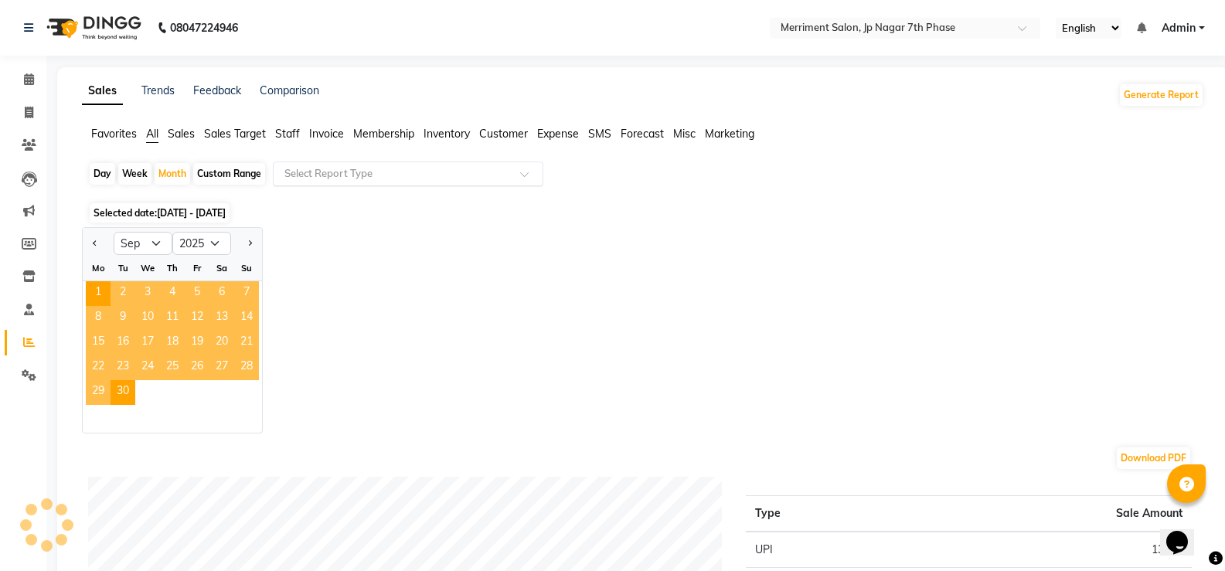
click at [430, 175] on input "text" at bounding box center [392, 173] width 223 height 15
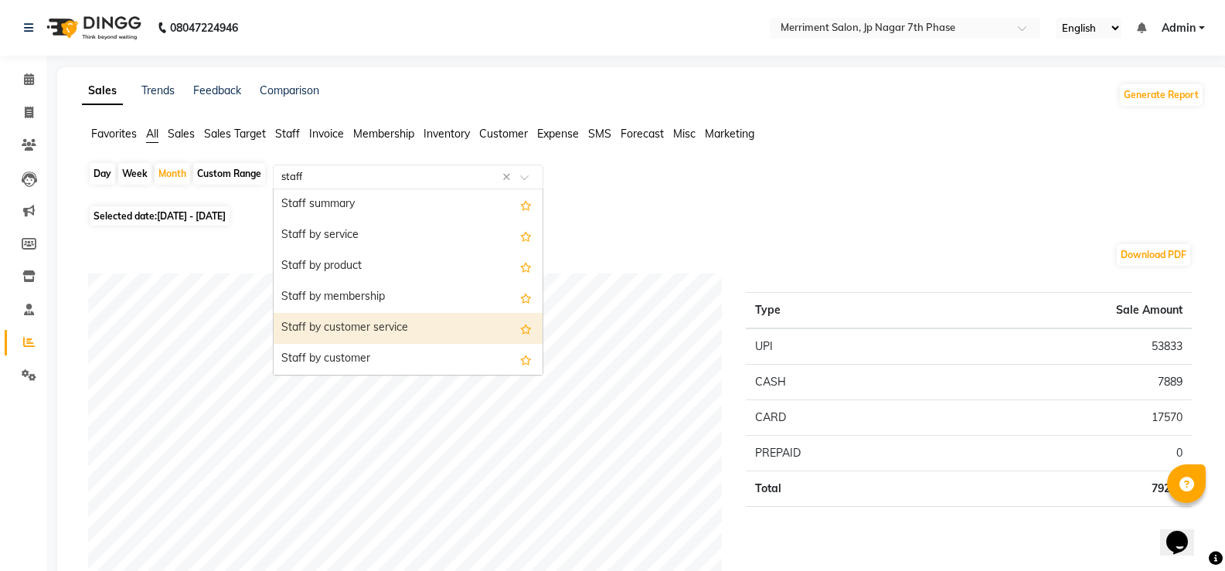
type input "staff c"
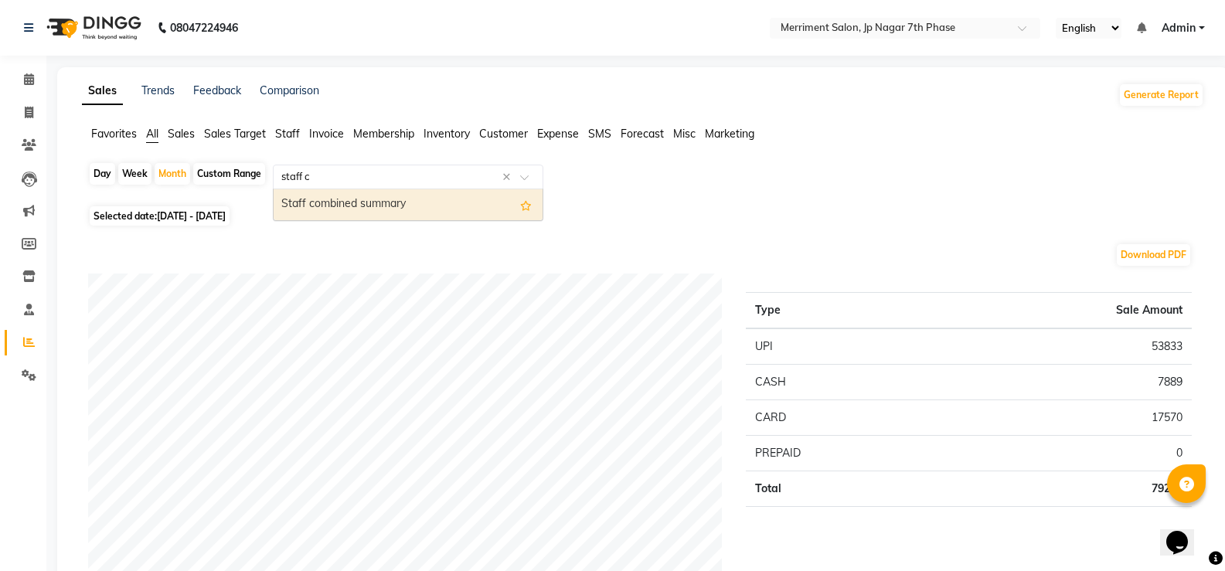
click at [430, 206] on div "Staff combined summary" at bounding box center [408, 204] width 269 height 31
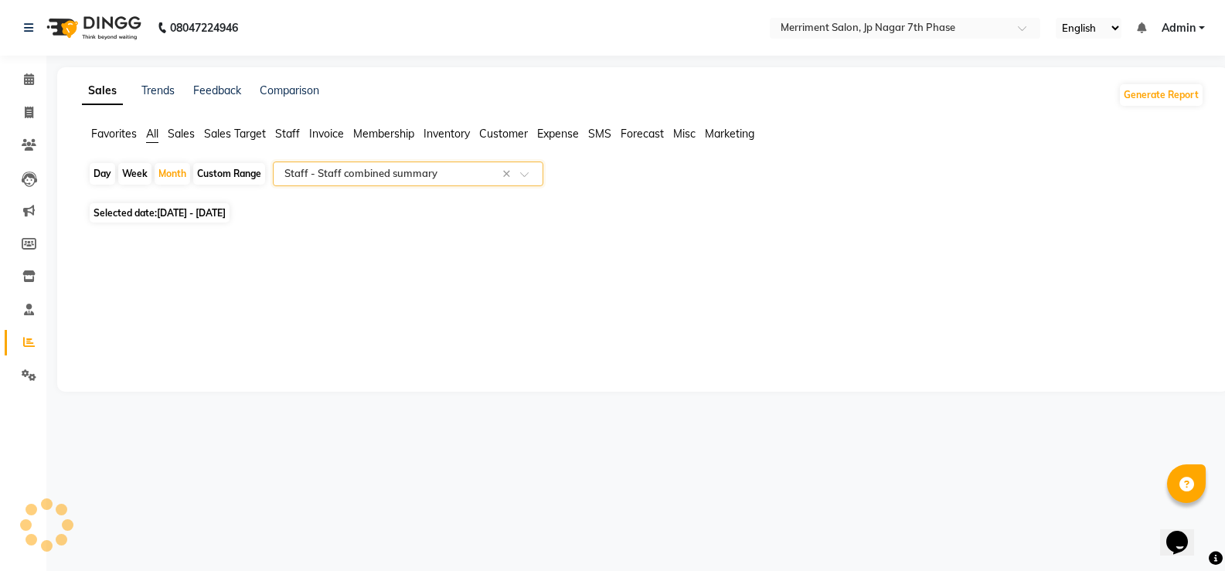
select select "full_report"
select select "csv"
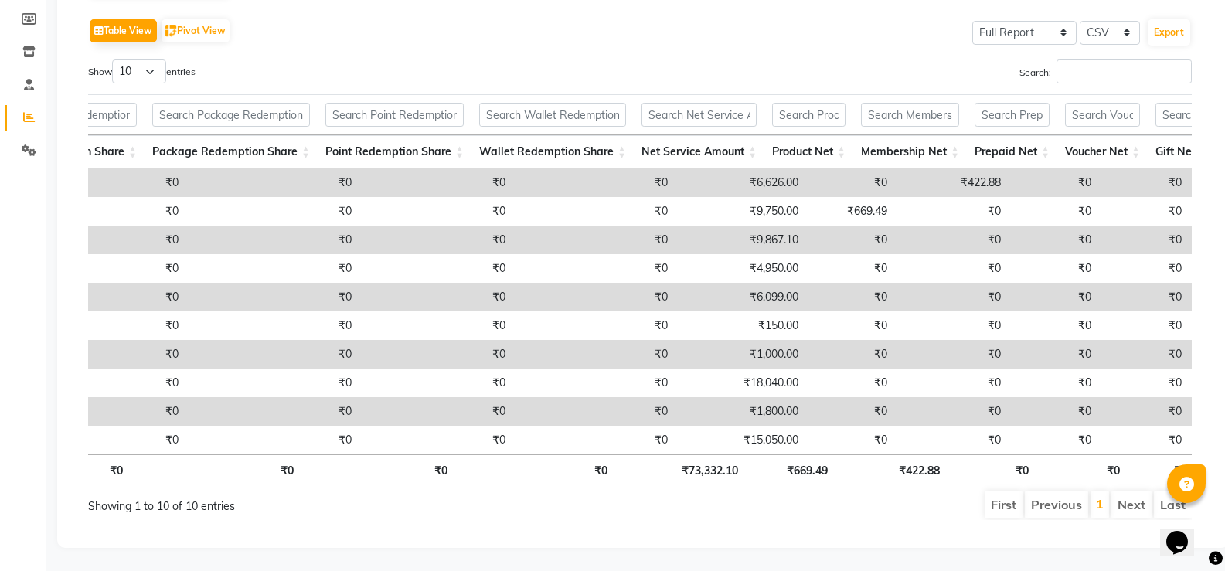
scroll to position [0, 909]
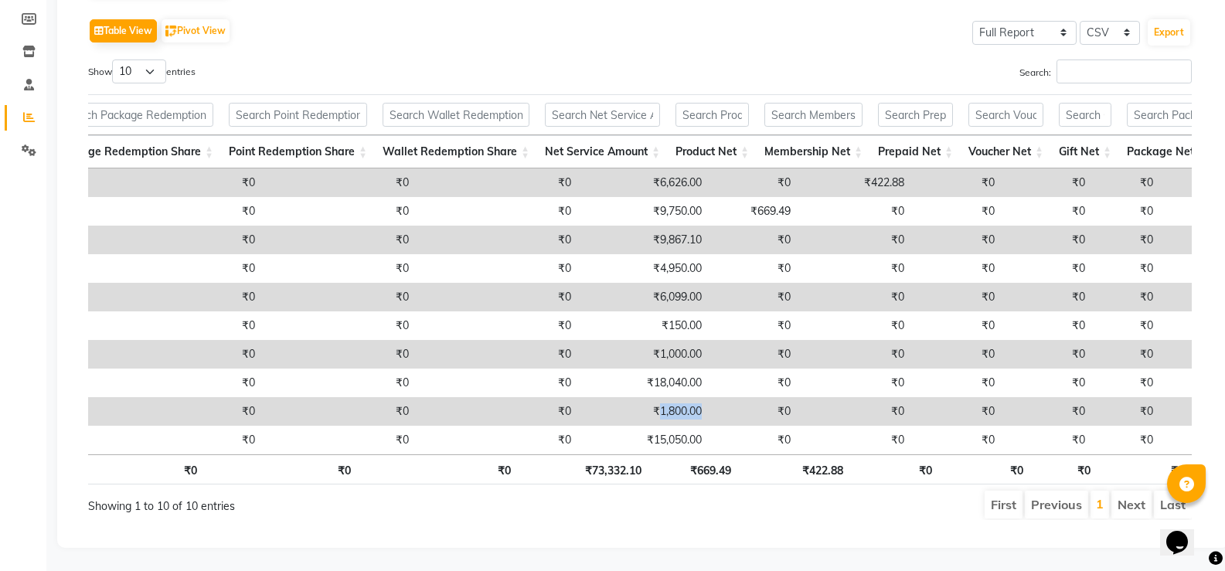
drag, startPoint x: 598, startPoint y: 382, endPoint x: 645, endPoint y: 383, distance: 47.2
click at [645, 397] on td "₹1,800.00" at bounding box center [644, 411] width 131 height 29
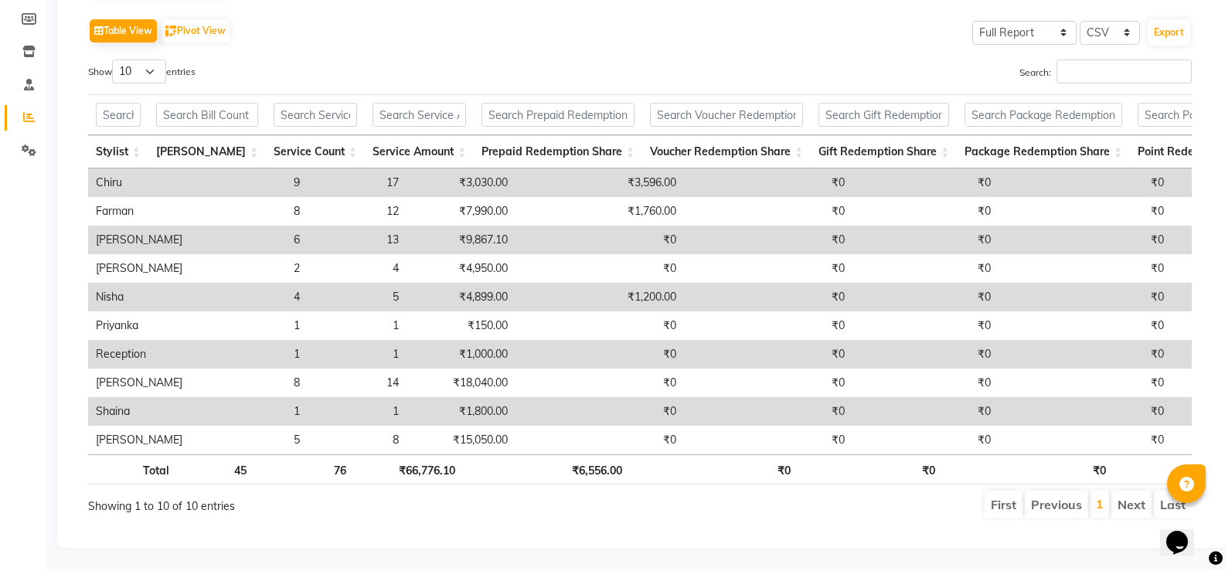
scroll to position [0, 0]
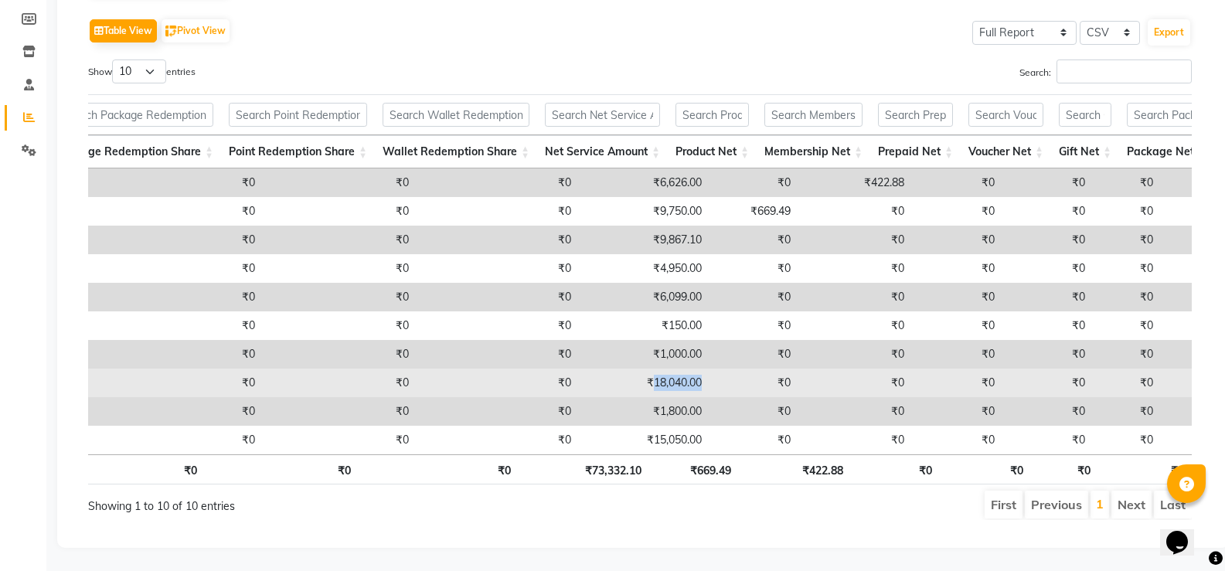
drag, startPoint x: 592, startPoint y: 357, endPoint x: 646, endPoint y: 357, distance: 54.1
click at [646, 369] on td "₹18,040.00" at bounding box center [644, 383] width 131 height 29
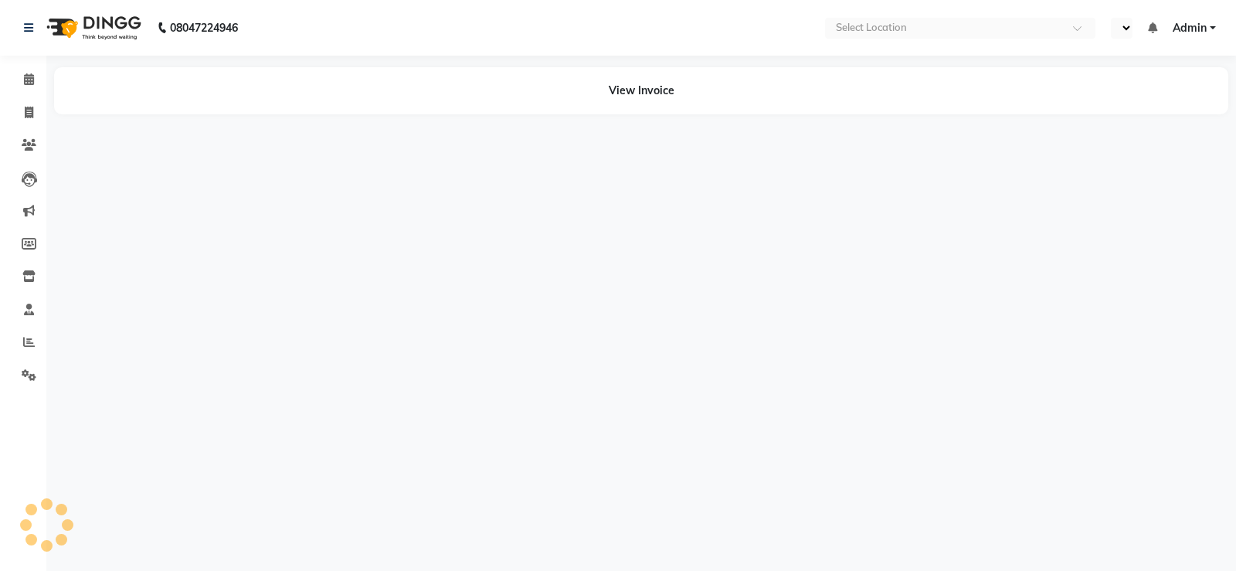
select select "en"
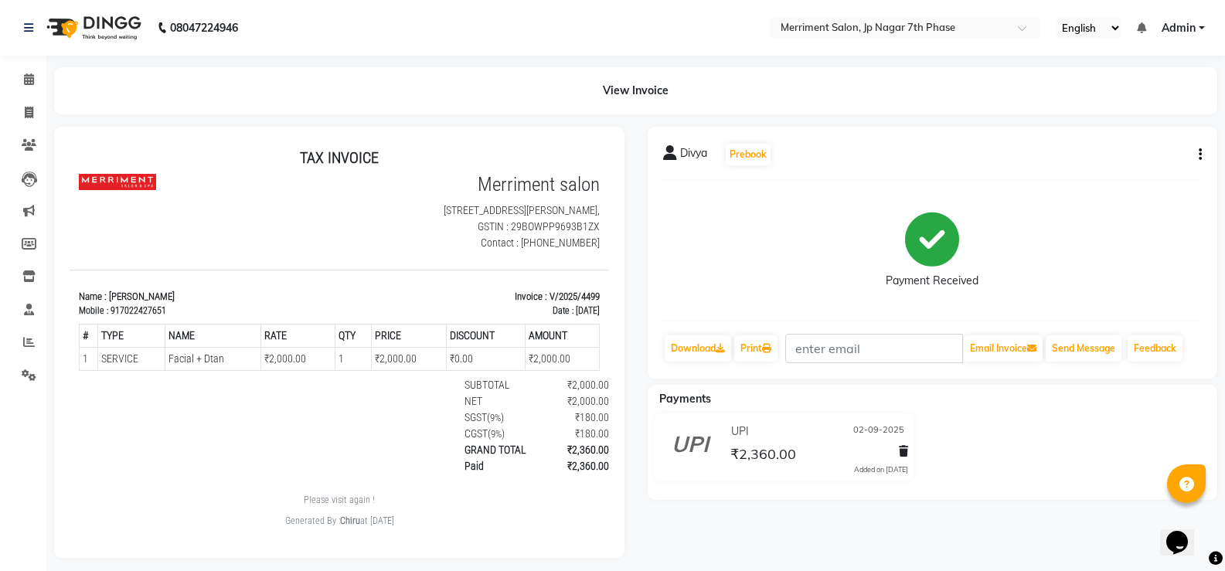
click at [1196, 155] on button "button" at bounding box center [1196, 155] width 9 height 16
click at [1106, 173] on div "Edit Invoice" at bounding box center [1123, 174] width 106 height 19
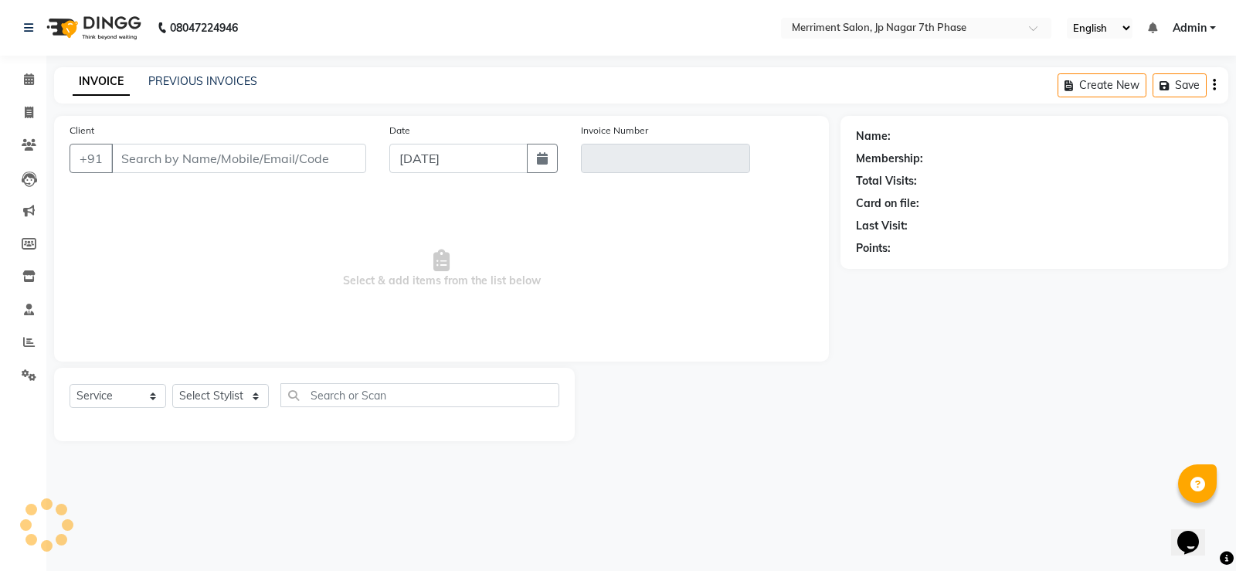
select select "package"
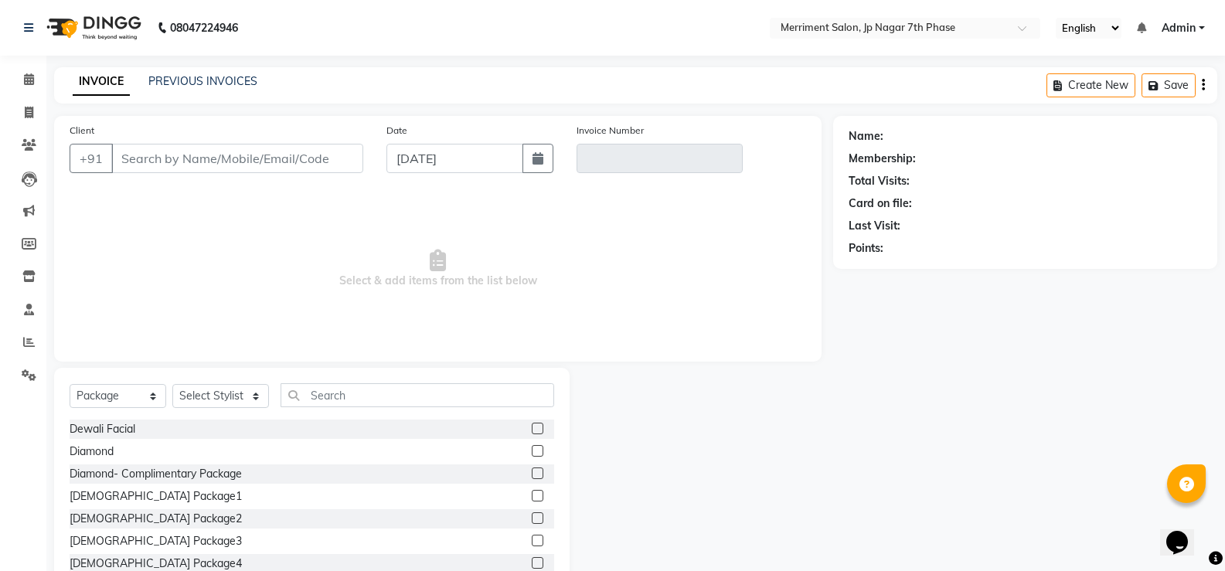
type input "7022427651"
type input "V/2025/4499"
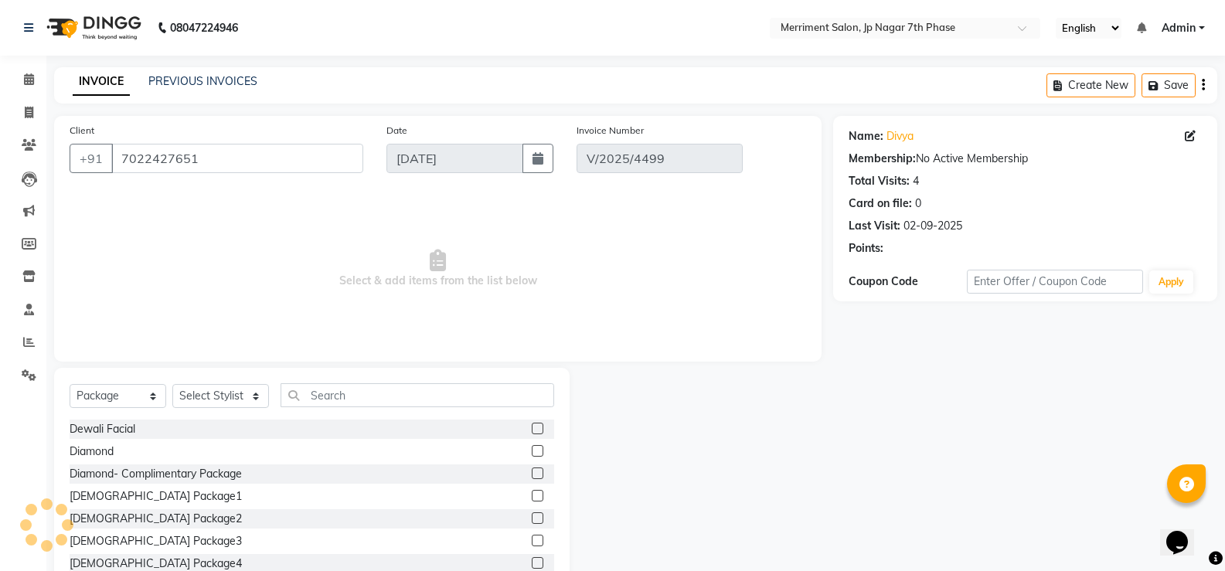
type input "02-09-2025"
select select "select"
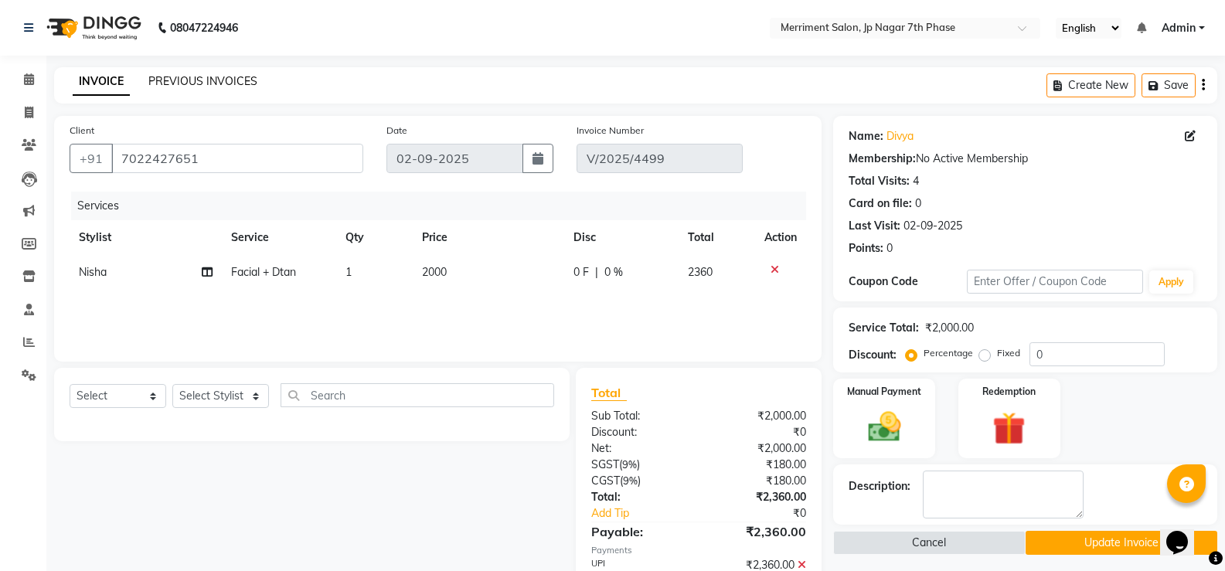
click at [199, 81] on link "PREVIOUS INVOICES" at bounding box center [202, 81] width 109 height 14
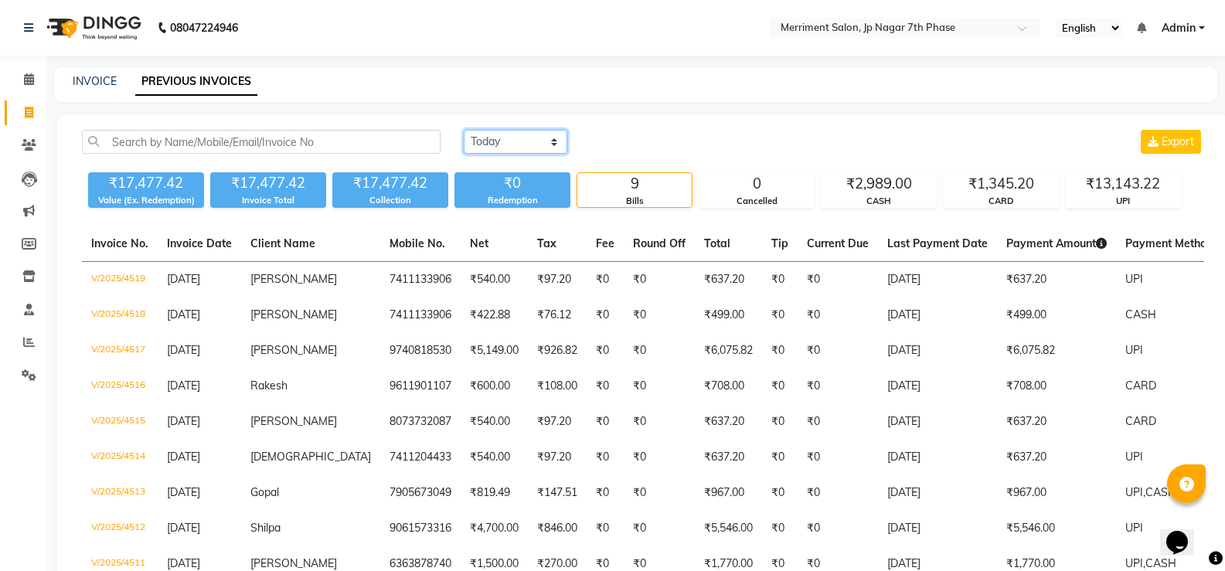
click at [493, 141] on select "[DATE] [DATE] Custom Range" at bounding box center [516, 142] width 104 height 24
select select "range"
click at [464, 130] on select "[DATE] [DATE] Custom Range" at bounding box center [516, 142] width 104 height 24
click at [628, 141] on input "[DATE]" at bounding box center [641, 142] width 108 height 22
select select "9"
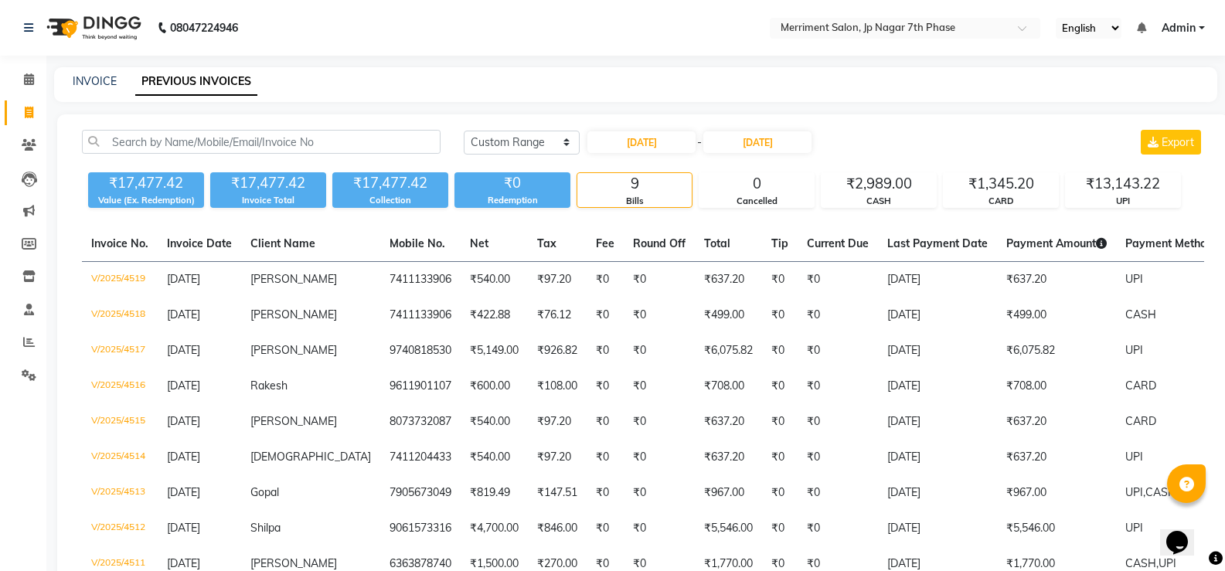
select select "2025"
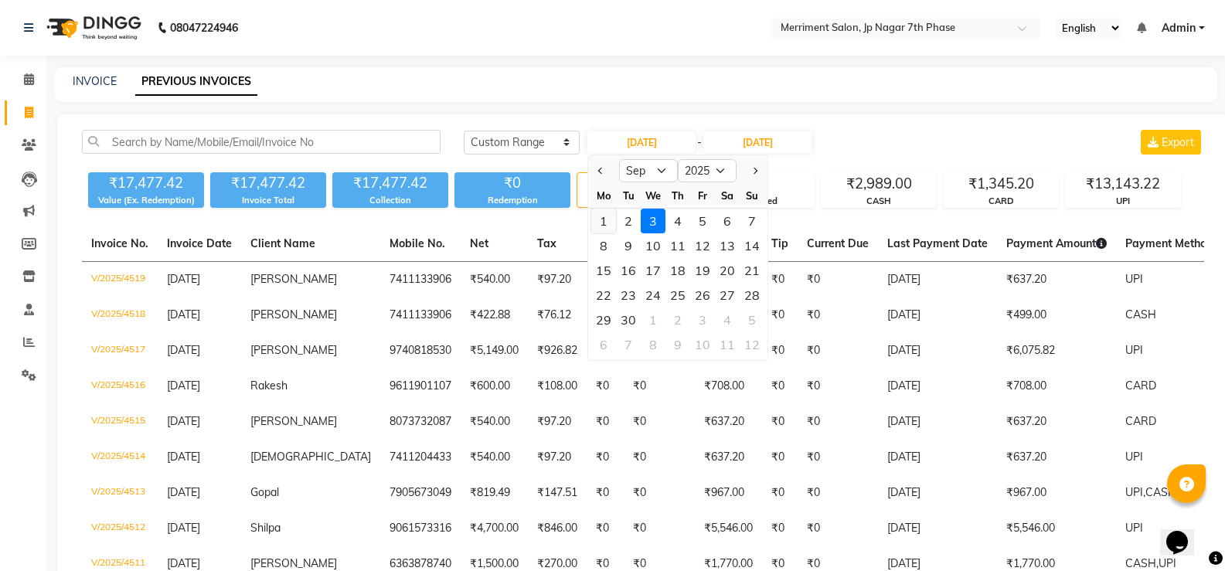
click at [603, 213] on div "1" at bounding box center [603, 221] width 25 height 25
type input "[DATE]"
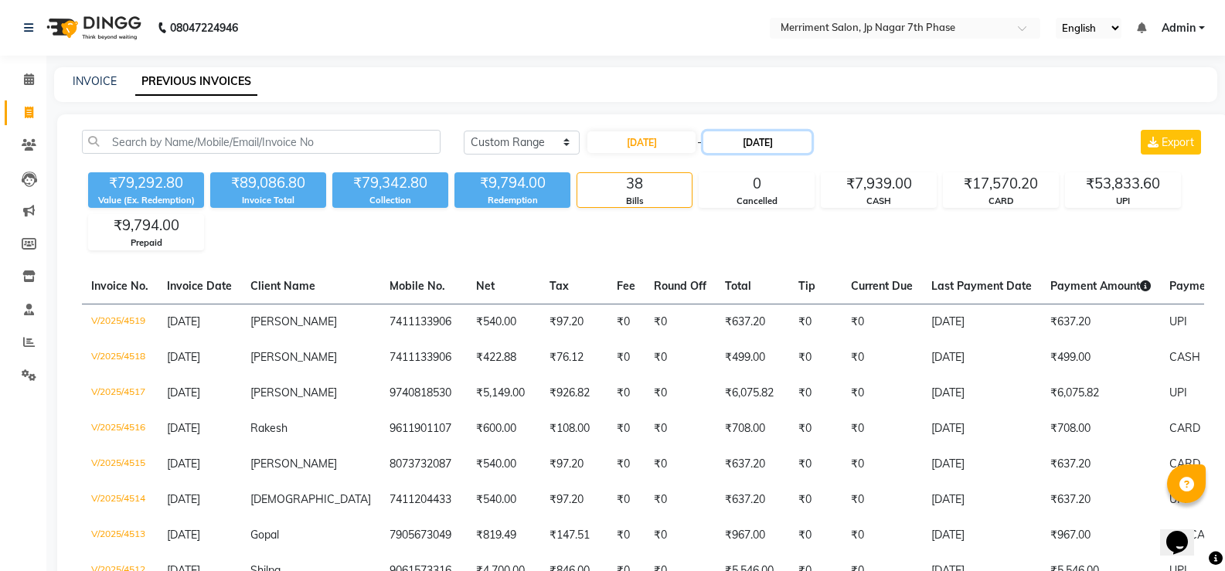
click at [755, 141] on input "[DATE]" at bounding box center [757, 142] width 108 height 22
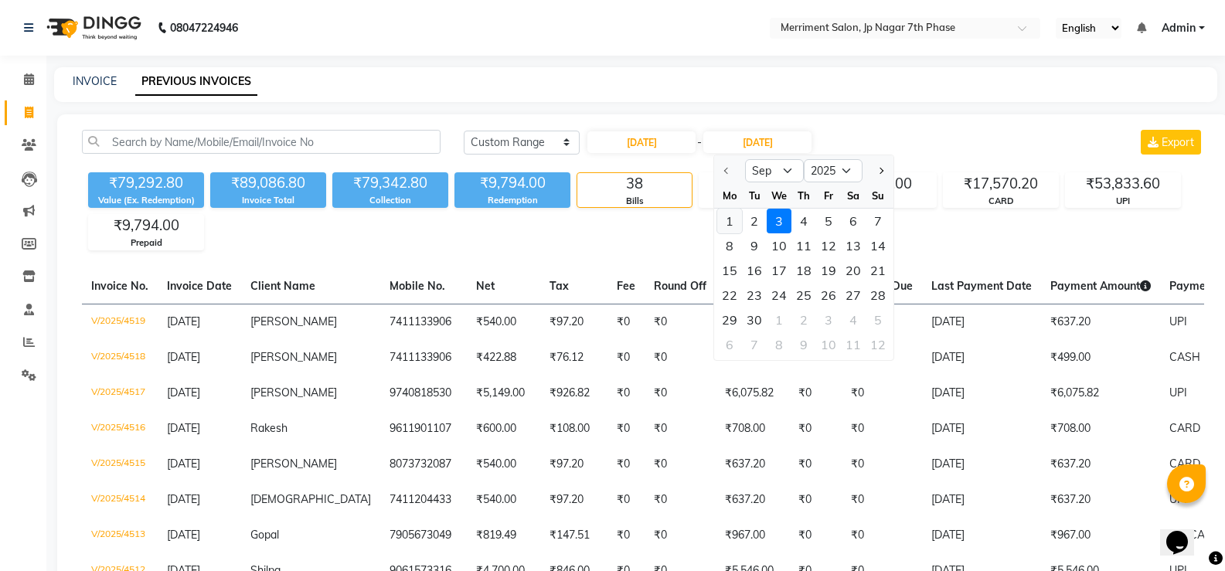
click at [736, 221] on div "1" at bounding box center [729, 221] width 25 height 25
type input "[DATE]"
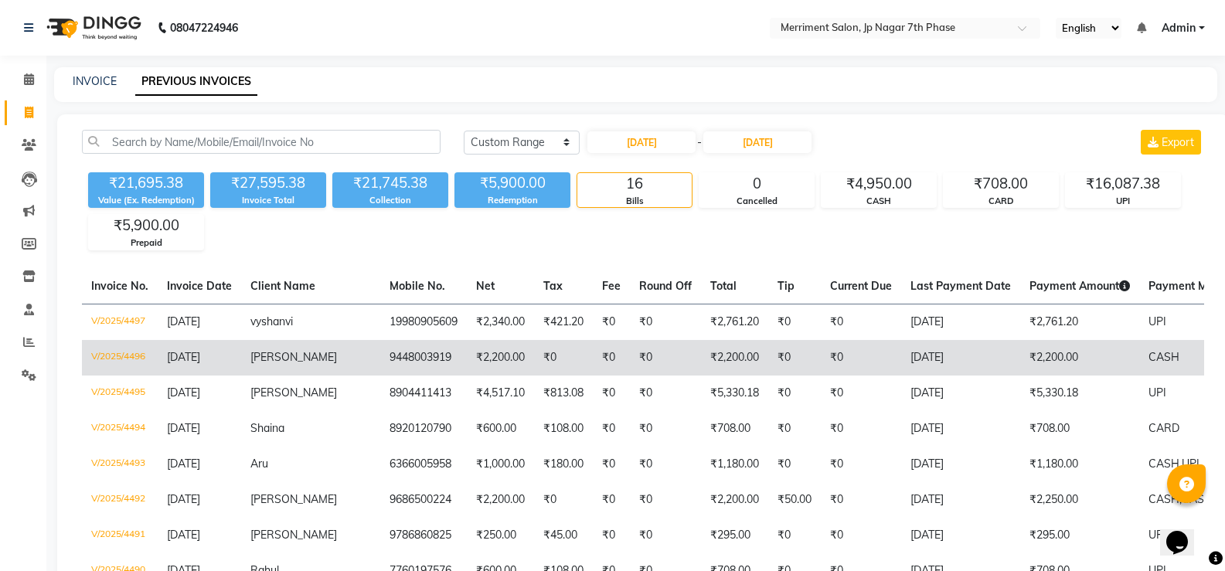
click at [471, 358] on td "₹2,200.00" at bounding box center [500, 358] width 67 height 36
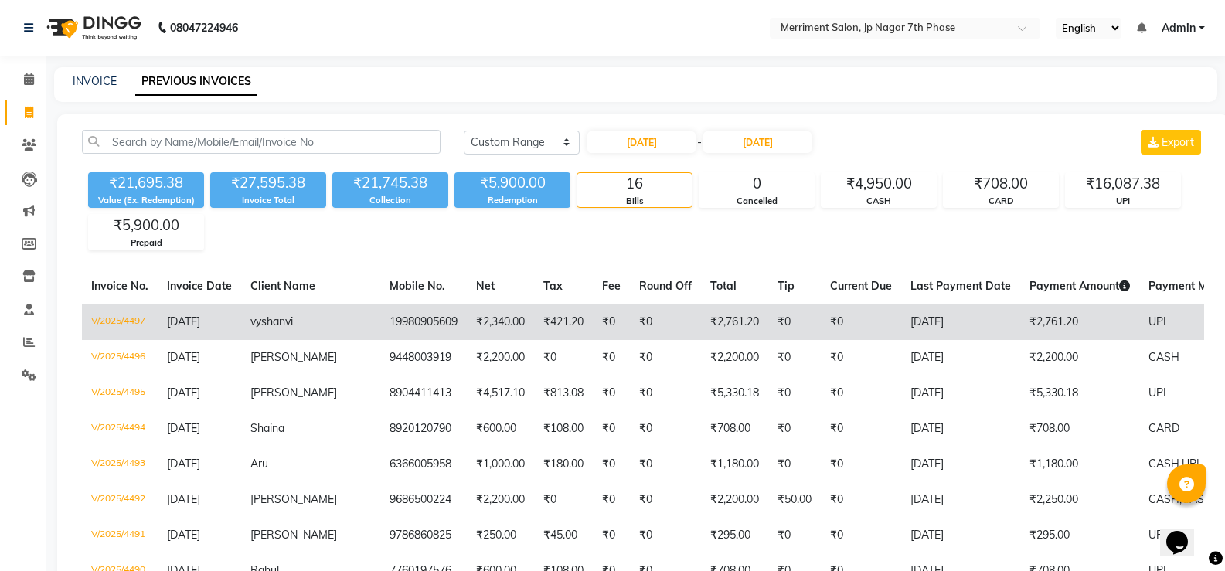
click at [407, 320] on td "19980905609" at bounding box center [423, 322] width 87 height 36
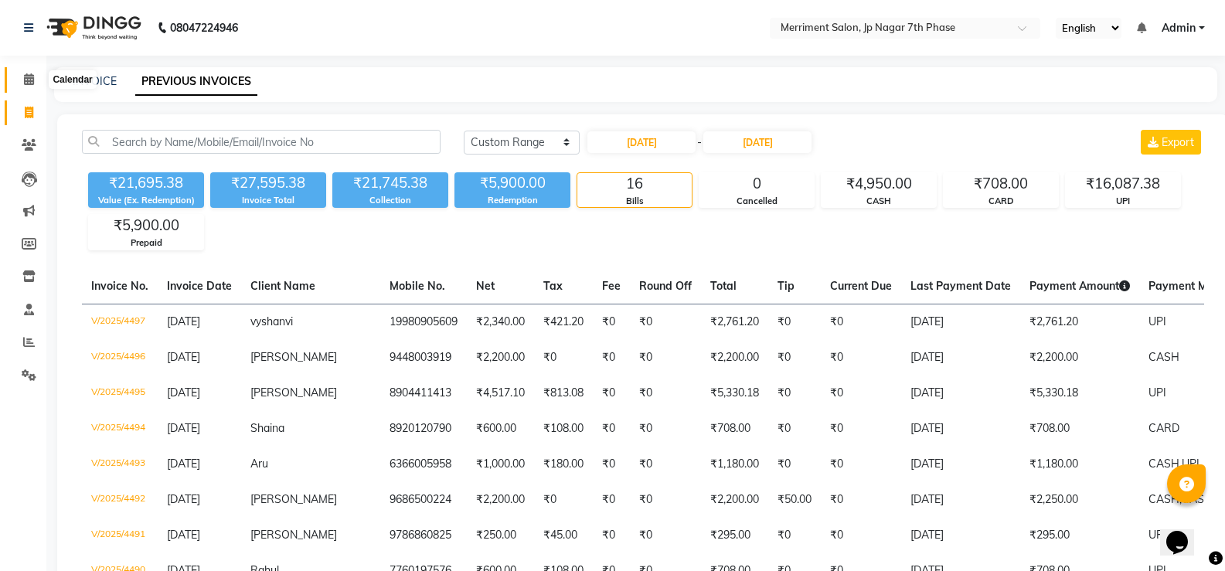
click at [21, 77] on span at bounding box center [28, 80] width 27 height 18
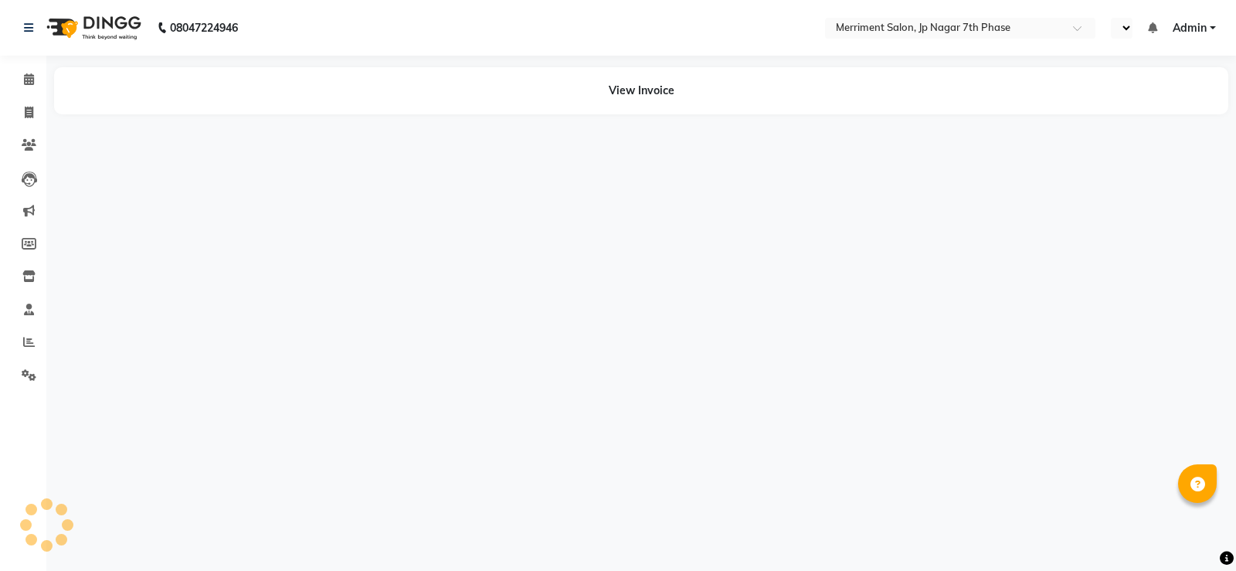
select select "en"
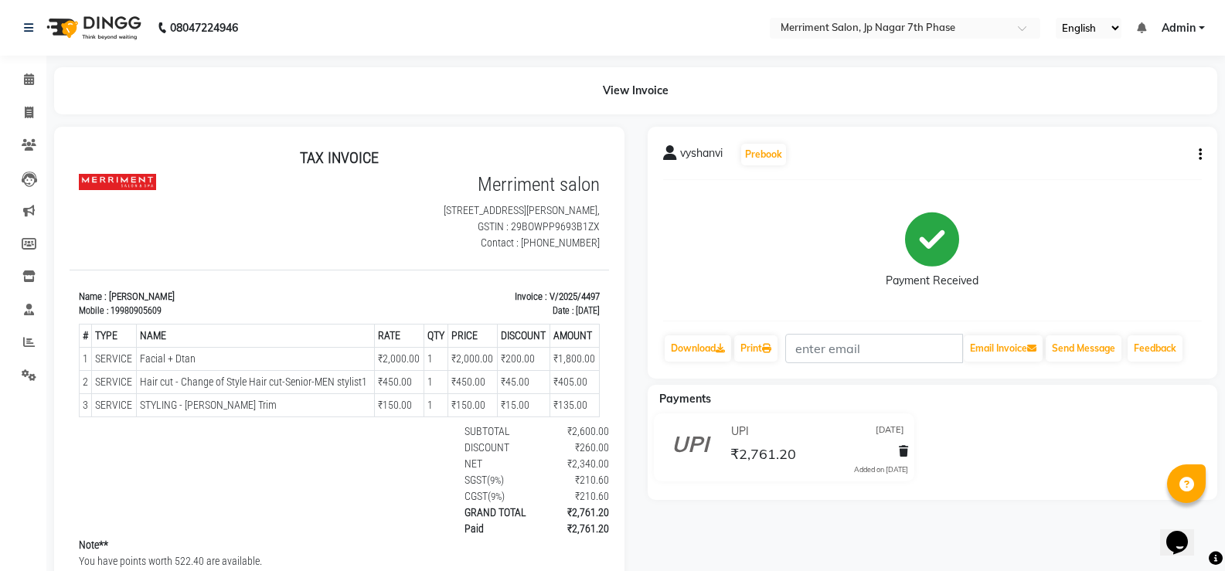
click at [1197, 160] on button "button" at bounding box center [1196, 155] width 9 height 16
click at [1109, 163] on div "Edit Item Staff" at bounding box center [1123, 154] width 106 height 19
select select
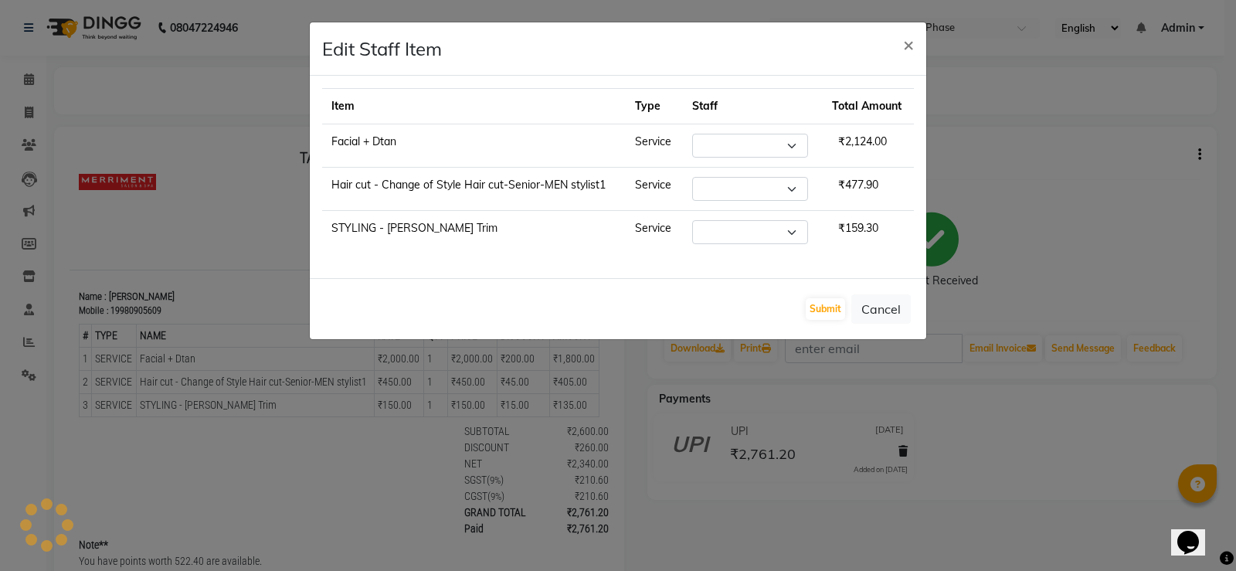
select select "88012"
select select "72476"
click at [824, 307] on button "Submit" at bounding box center [825, 309] width 39 height 22
